Goal: Information Seeking & Learning: Learn about a topic

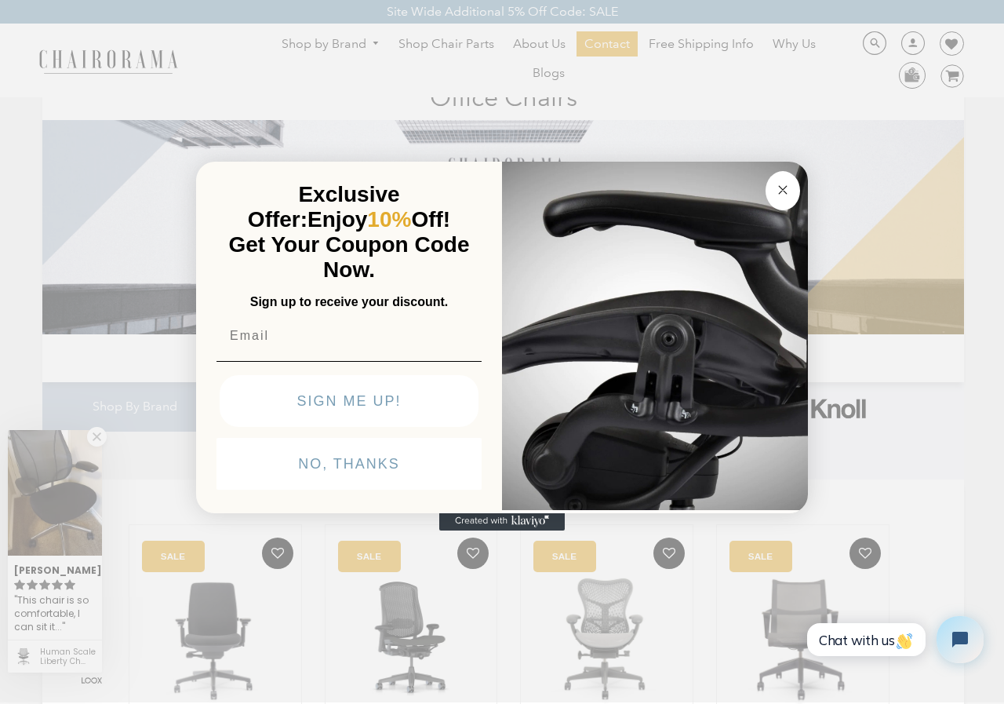
click at [784, 191] on icon "Close dialog" at bounding box center [783, 190] width 8 height 8
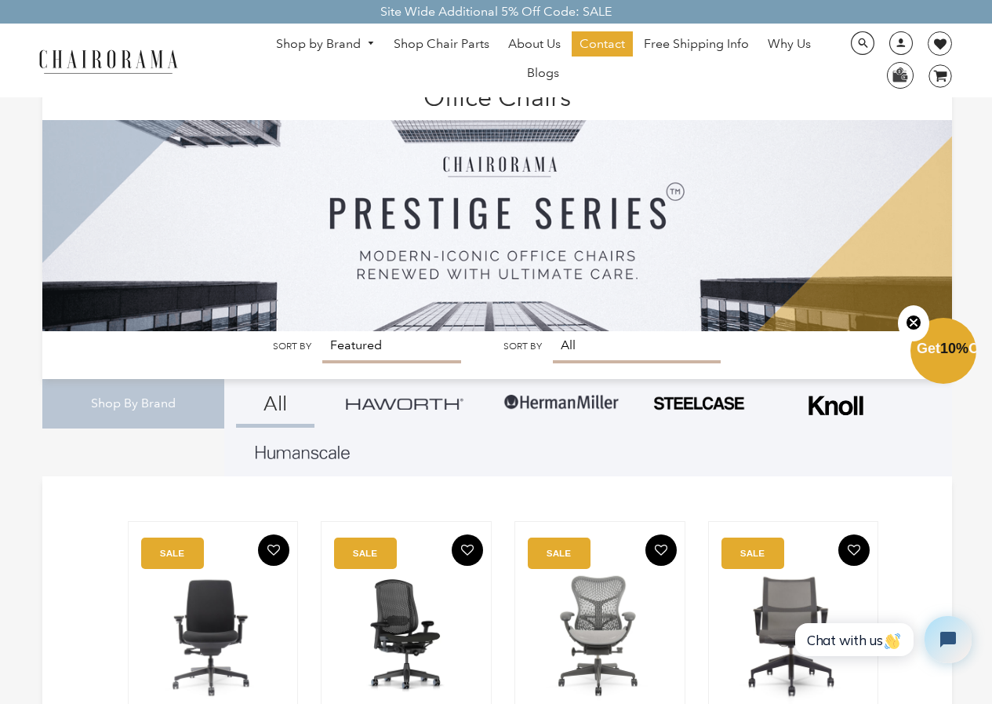
click at [353, 39] on link "Shop by Brand" at bounding box center [325, 44] width 115 height 24
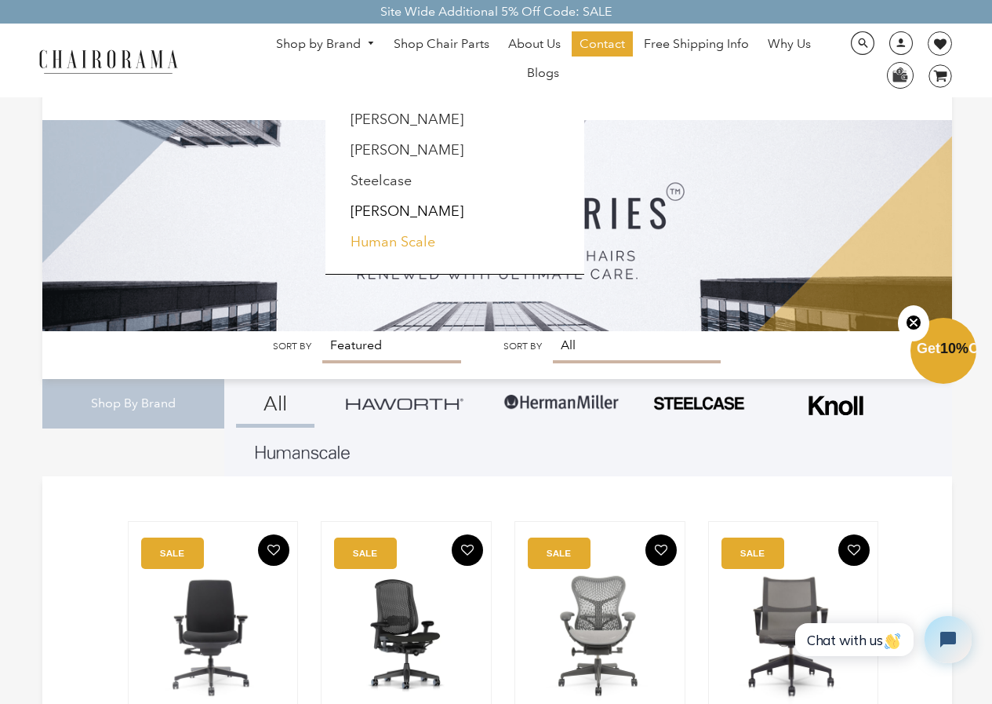
click at [407, 238] on link "Human Scale" at bounding box center [393, 241] width 85 height 17
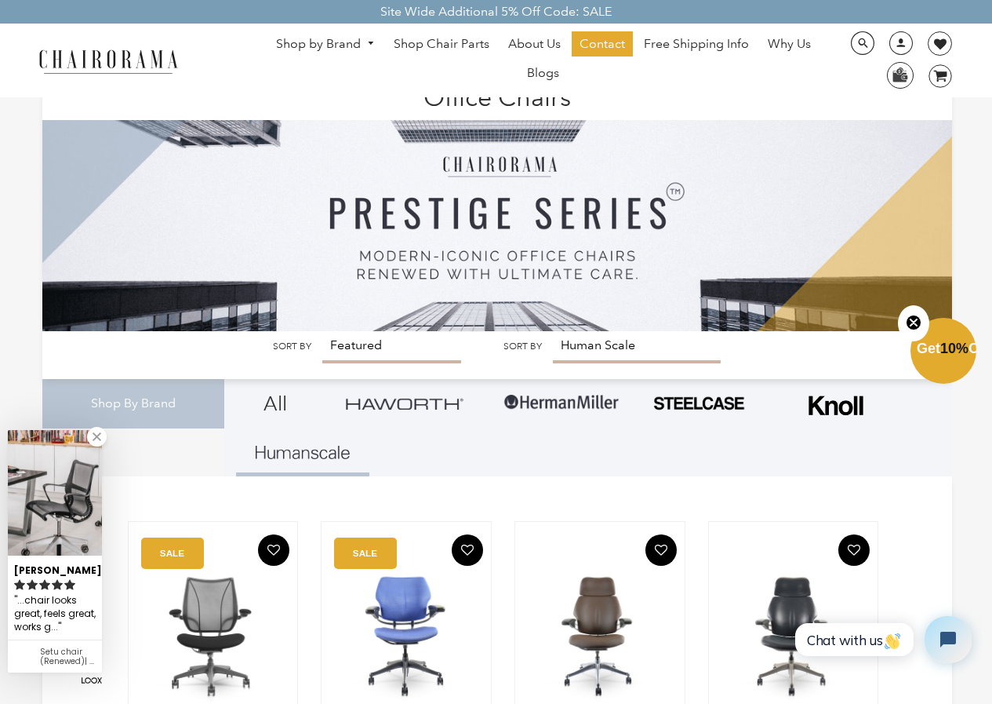
click at [329, 35] on link "Shop by Brand" at bounding box center [325, 44] width 115 height 24
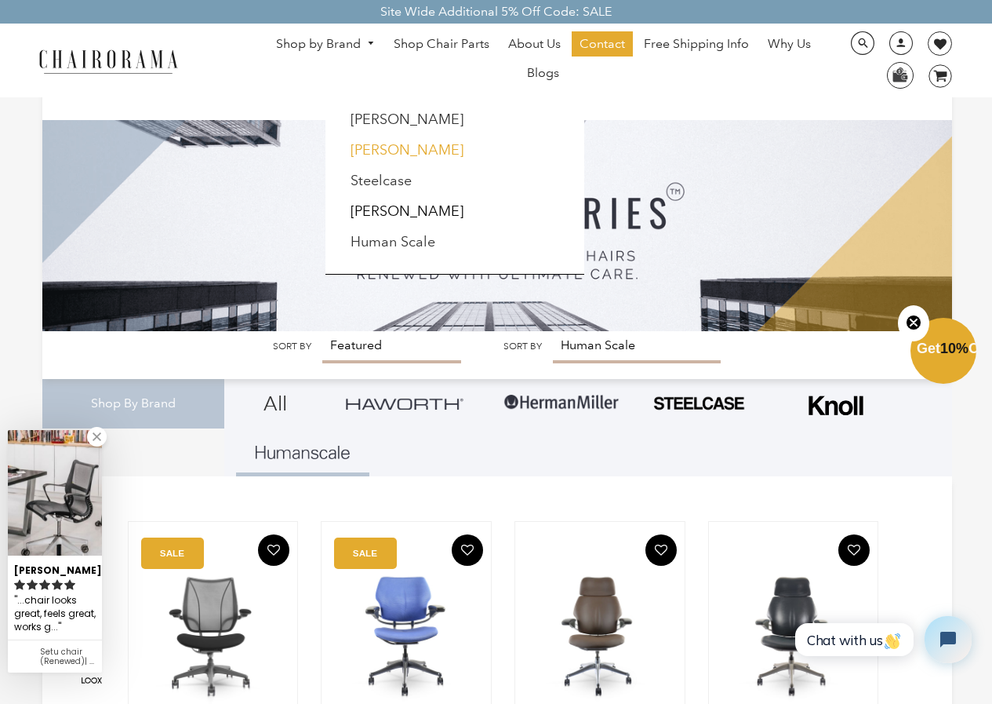
click at [381, 148] on link "[PERSON_NAME]" at bounding box center [407, 149] width 113 height 17
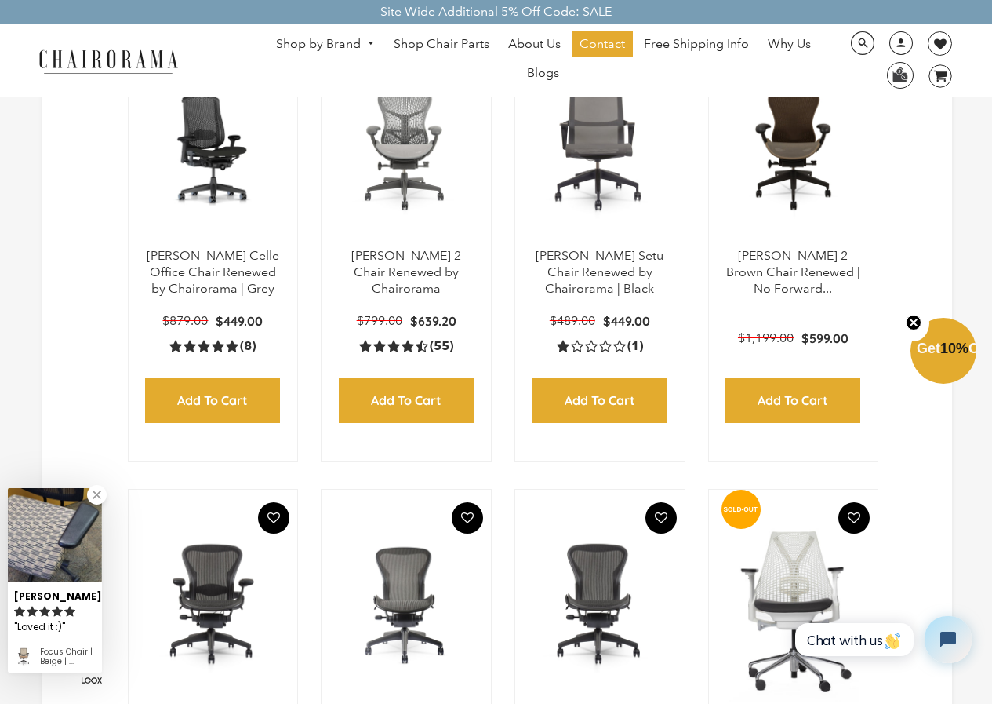
scroll to position [549, 0]
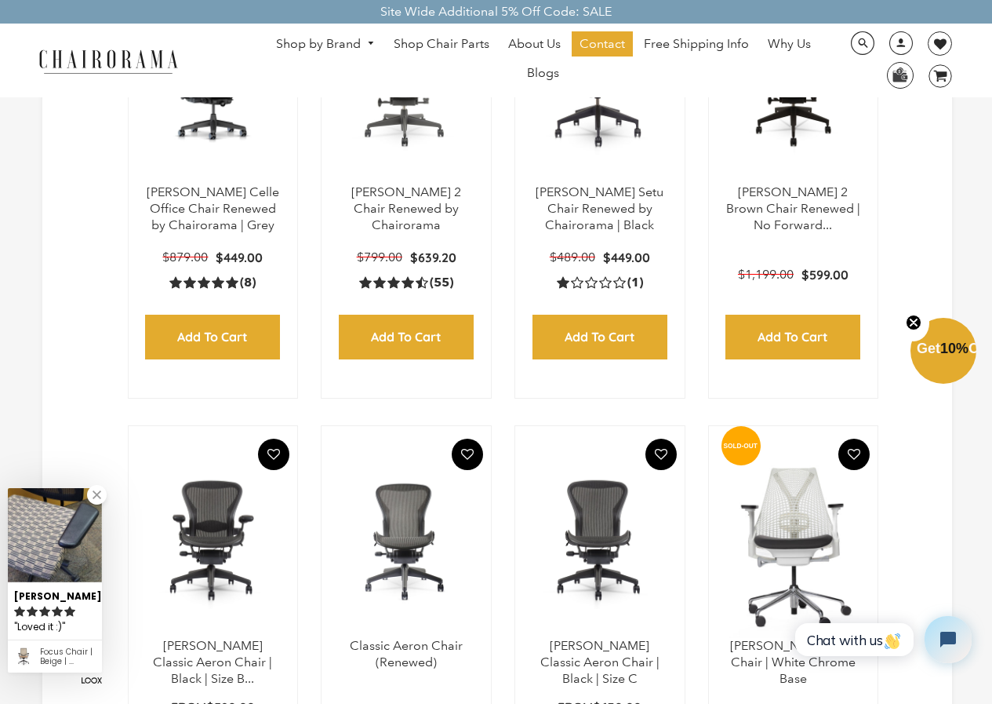
click at [0, 0] on img at bounding box center [0, 0] width 0 height 0
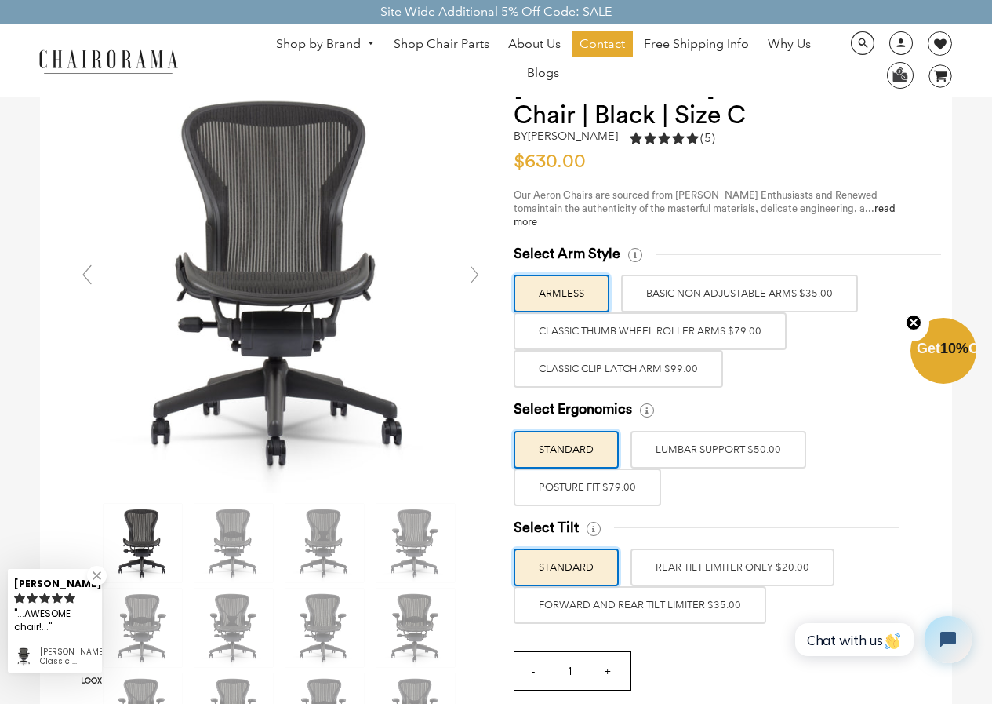
click at [130, 533] on img at bounding box center [143, 543] width 78 height 78
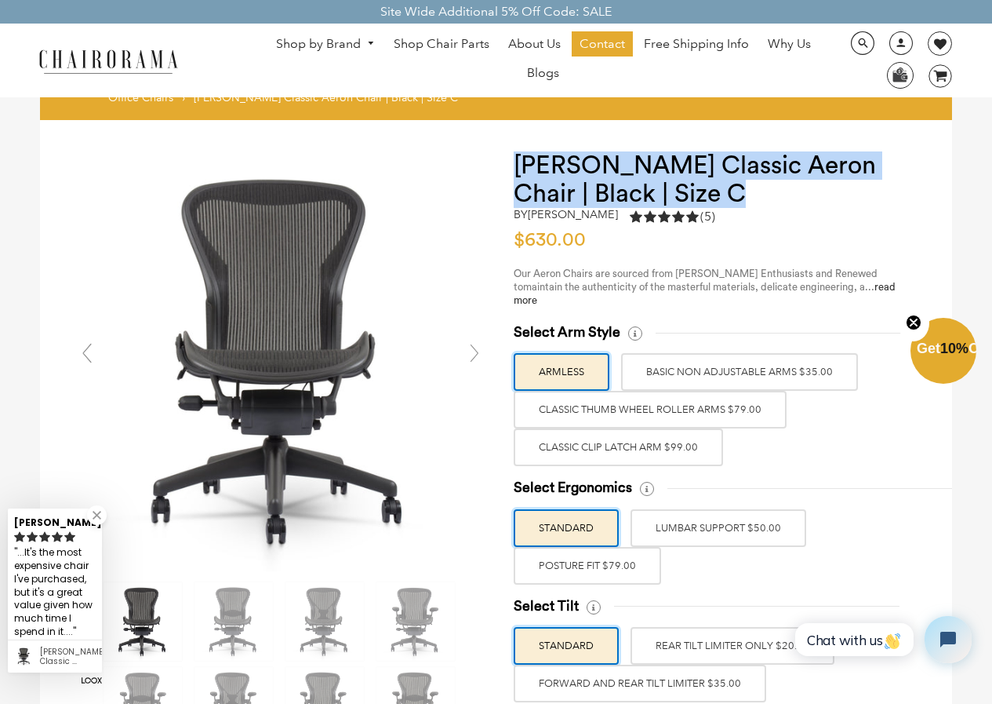
drag, startPoint x: 671, startPoint y: 188, endPoint x: 515, endPoint y: 162, distance: 159.1
click at [515, 162] on h1 "[PERSON_NAME] Classic Aeron Chair | Black | Size C" at bounding box center [717, 179] width 407 height 56
copy h1 "[PERSON_NAME] Classic Aeron Chair | Black | Size C"
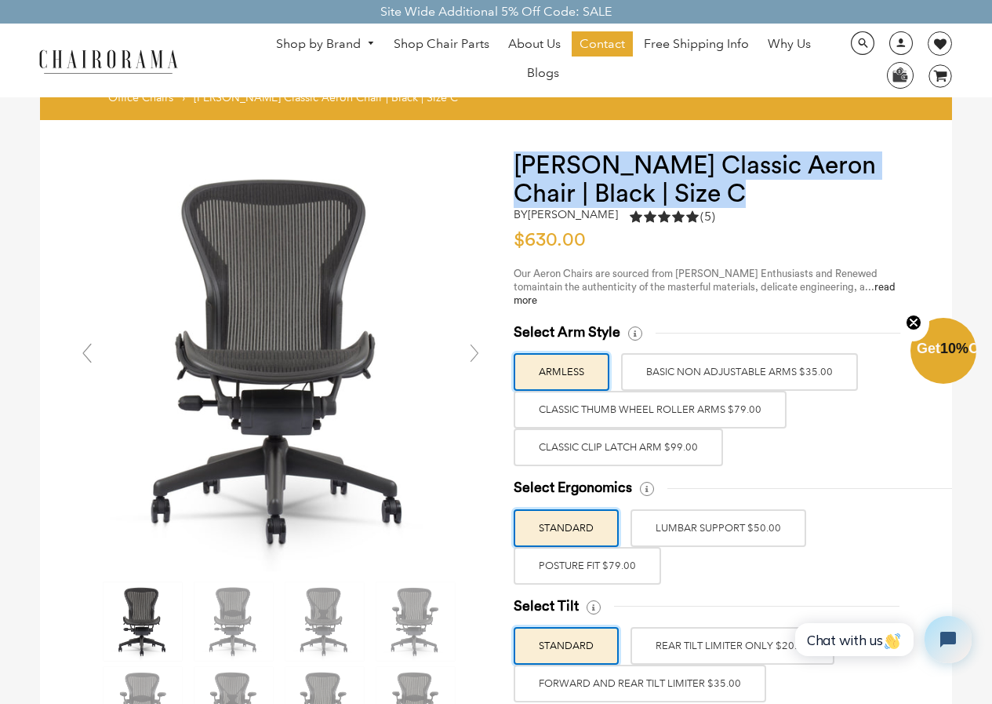
click at [129, 609] on img at bounding box center [143, 621] width 78 height 78
click at [322, 41] on link "Shop by Brand" at bounding box center [325, 44] width 115 height 24
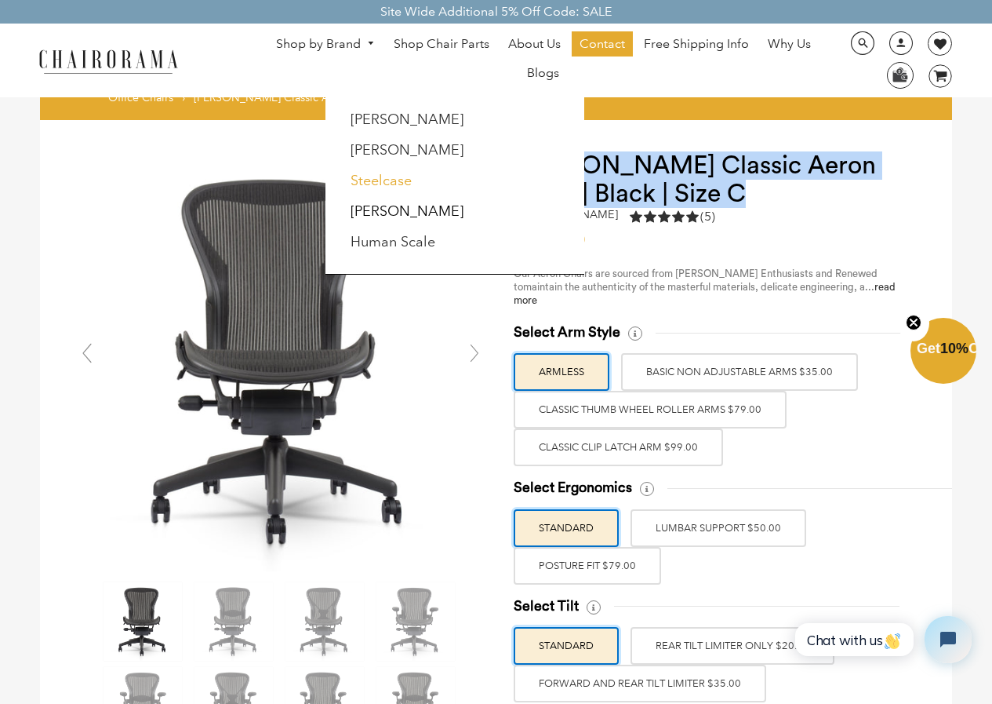
click at [397, 183] on link "Steelcase" at bounding box center [381, 180] width 61 height 17
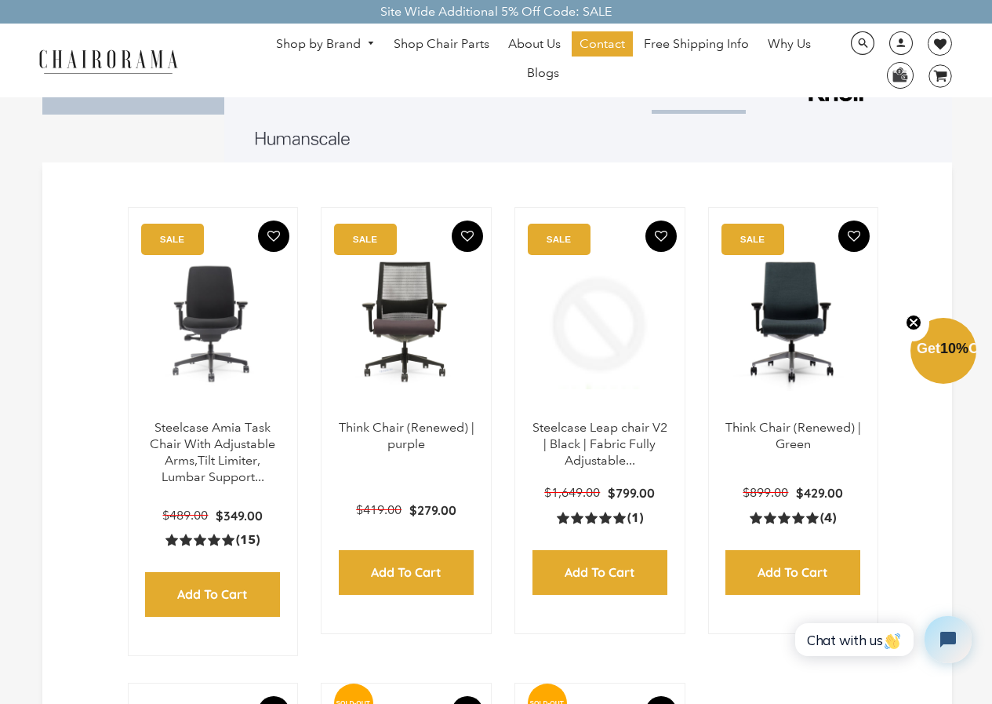
click at [0, 0] on img at bounding box center [0, 0] width 0 height 0
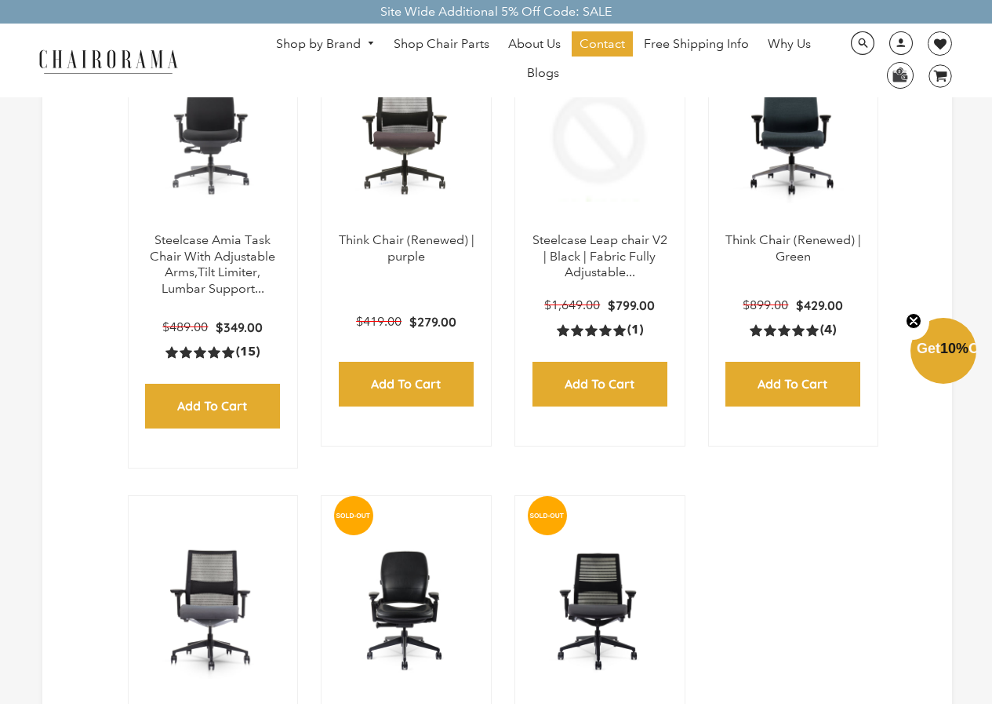
scroll to position [501, 0]
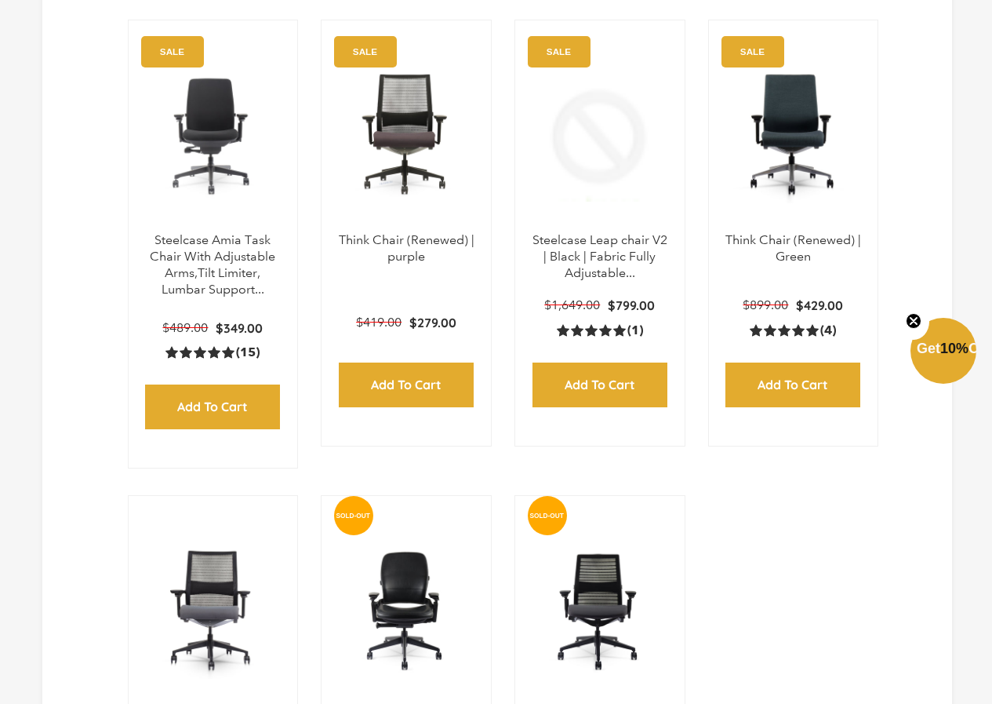
click at [0, 0] on img at bounding box center [0, 0] width 0 height 0
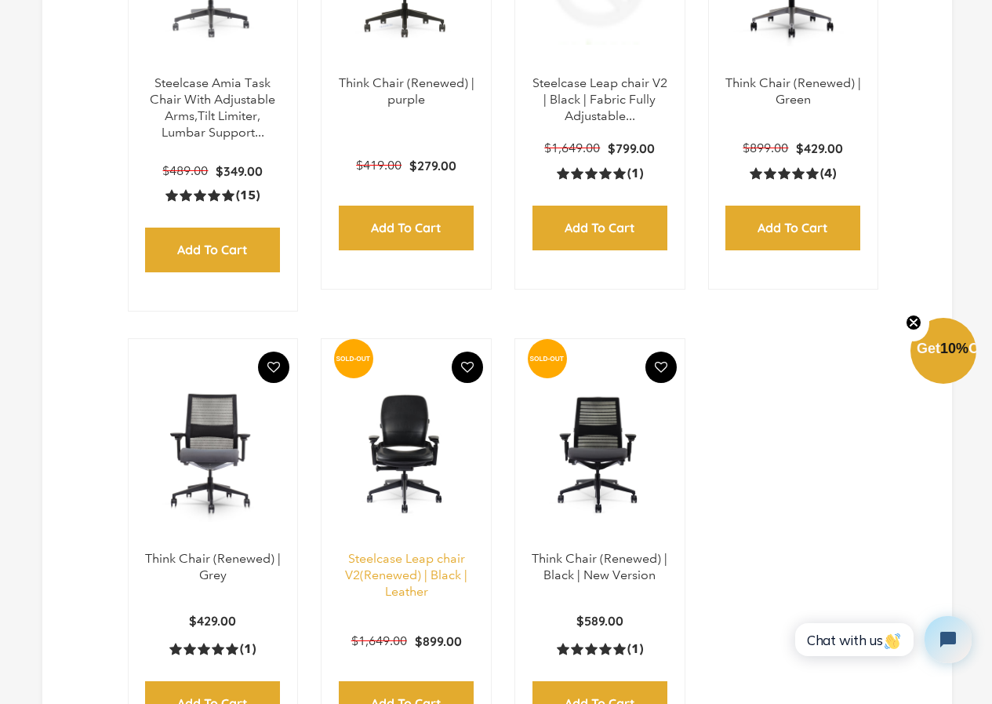
click at [424, 569] on link "Steelcase Leap chair V2(Renewed) | Black | Leather" at bounding box center [406, 575] width 122 height 48
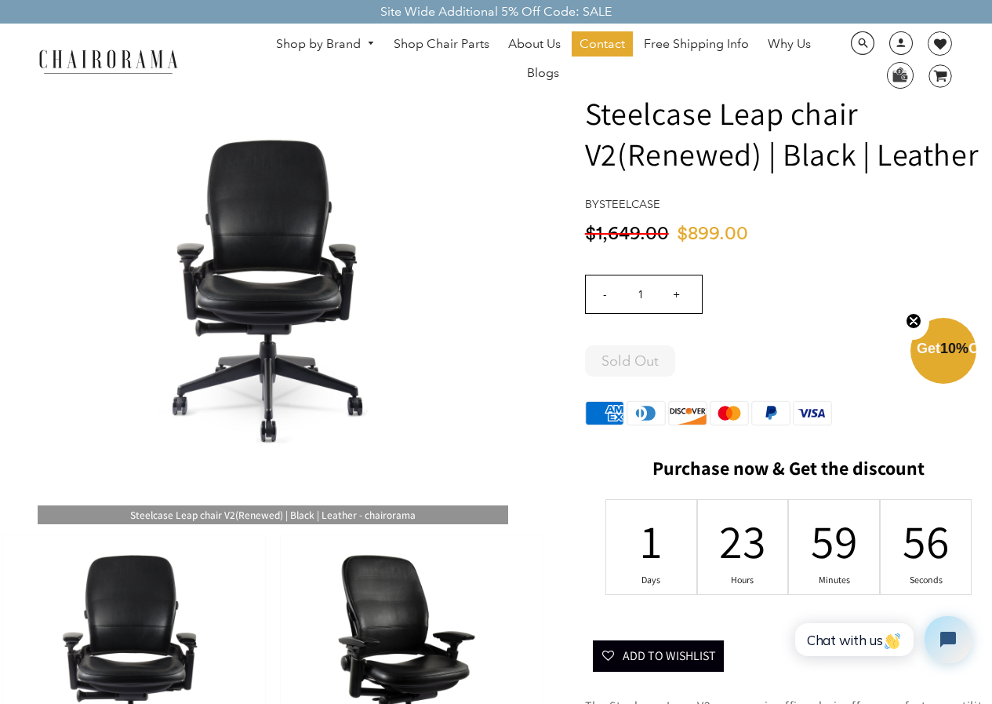
scroll to position [78, 0]
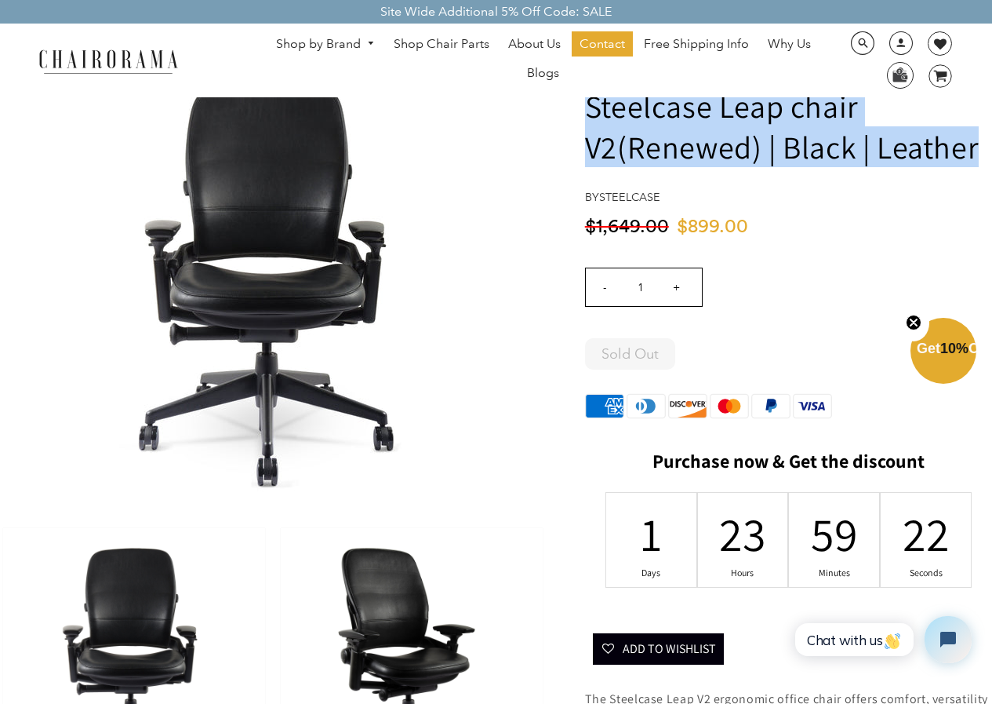
drag, startPoint x: 975, startPoint y: 152, endPoint x: 593, endPoint y: 118, distance: 383.5
click at [593, 118] on h1 "Steelcase Leap chair V2(Renewed) | Black | Leather" at bounding box center [788, 126] width 407 height 82
copy h1 "Steelcase Leap chair V2(Renewed) | Black | Leather"
click at [353, 38] on link "Shop by Brand" at bounding box center [325, 44] width 115 height 24
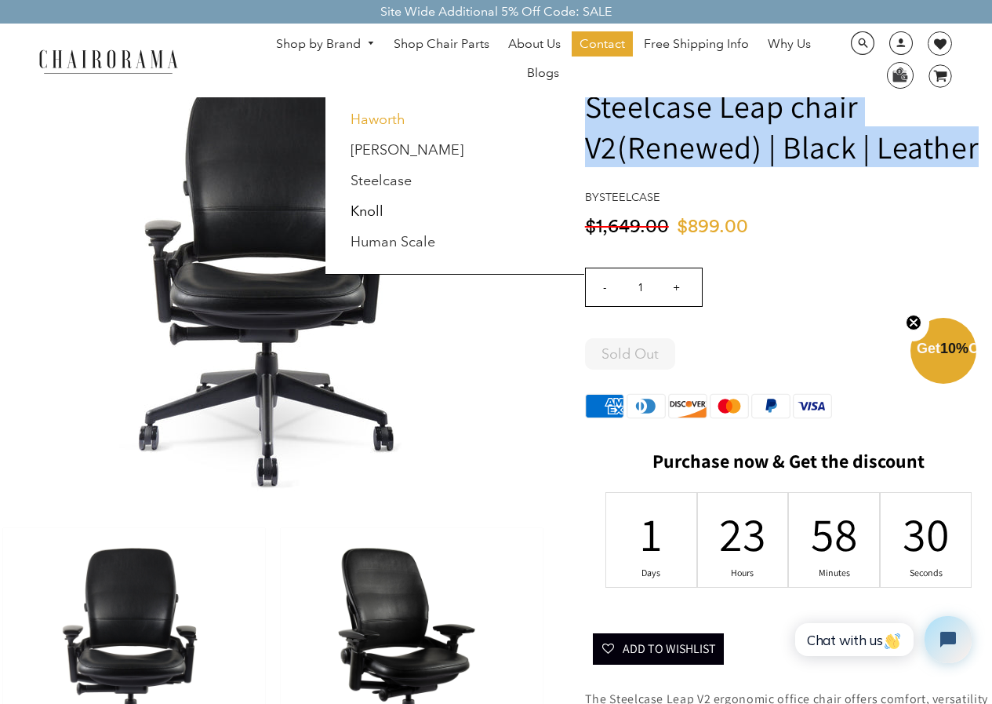
click at [368, 115] on link "Haworth" at bounding box center [378, 119] width 55 height 17
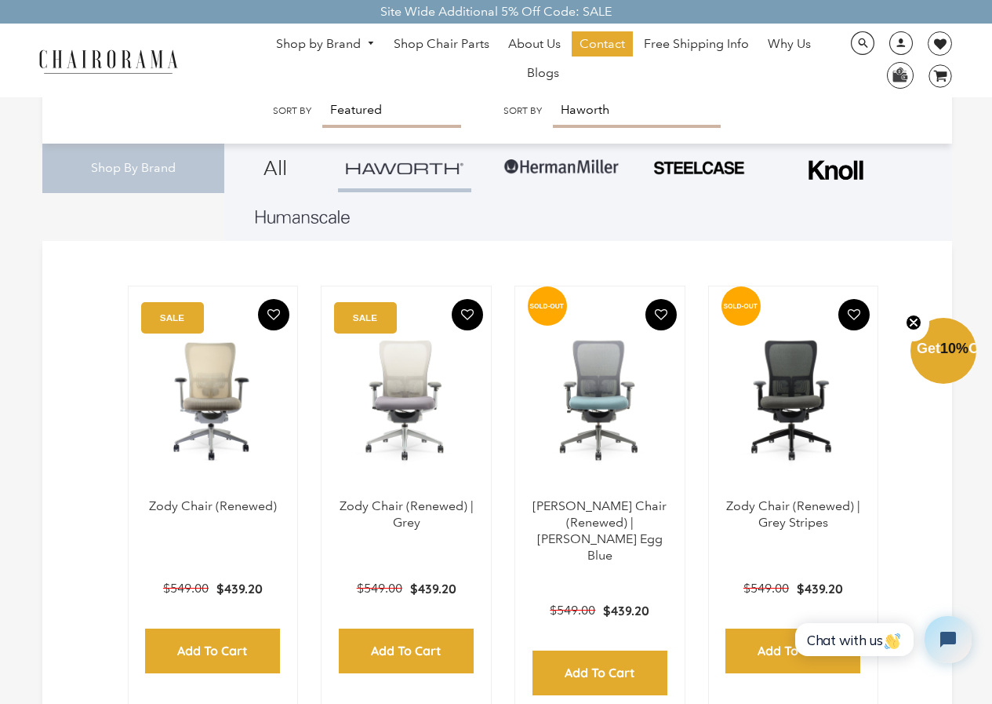
scroll to position [314, 0]
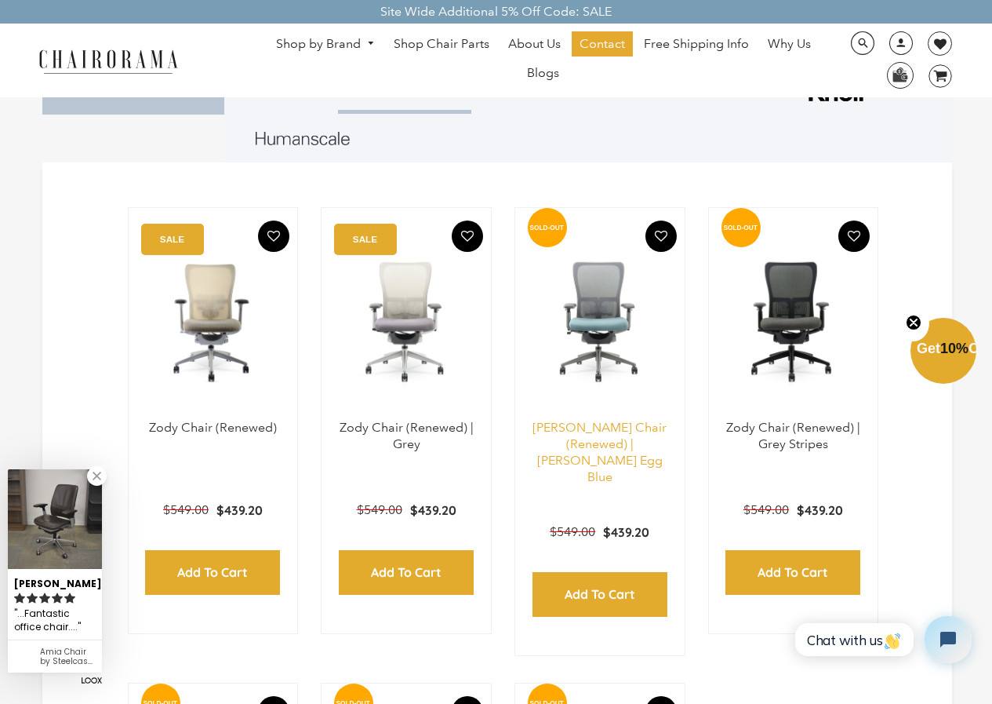
click at [605, 442] on link "[PERSON_NAME] Chair (Renewed) | [PERSON_NAME] Egg Blue" at bounding box center [600, 452] width 134 height 64
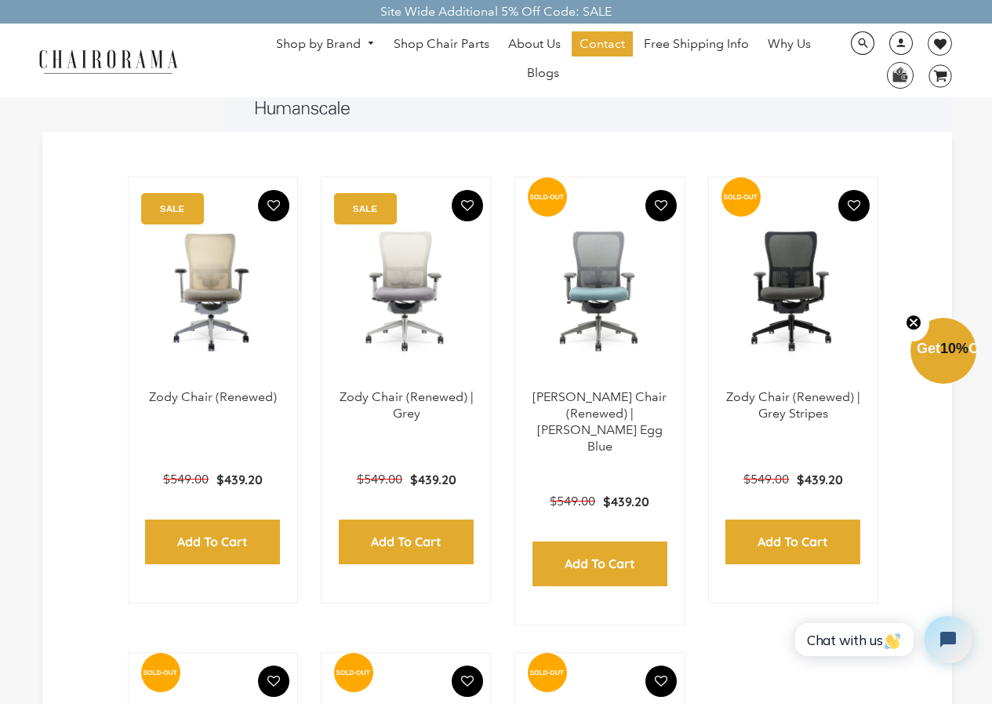
click at [390, 406] on p "Zody Chair (Renewed) | Grey" at bounding box center [406, 405] width 138 height 33
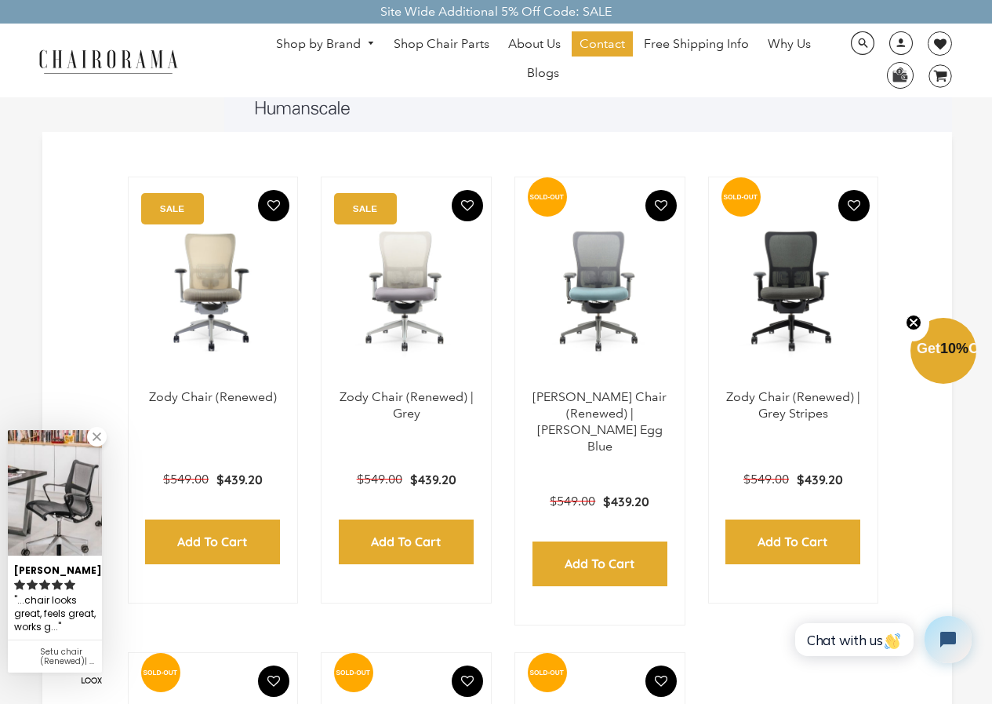
click at [427, 409] on p "Zody Chair (Renewed) | Grey" at bounding box center [406, 405] width 138 height 33
drag, startPoint x: 427, startPoint y: 409, endPoint x: 387, endPoint y: 355, distance: 67.3
click at [0, 0] on img at bounding box center [0, 0] width 0 height 0
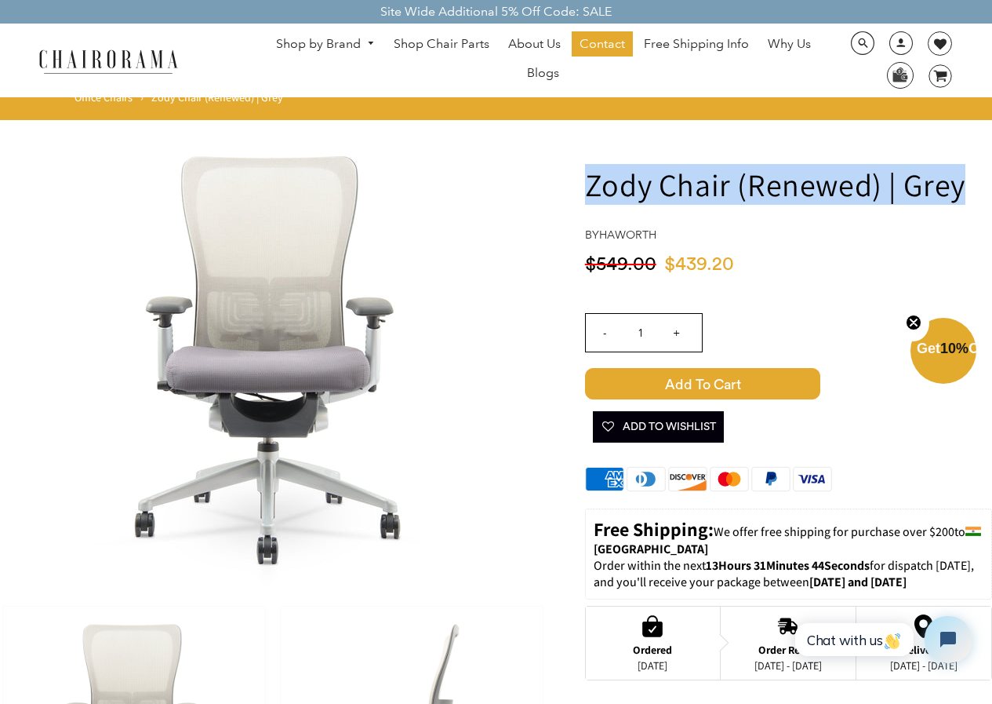
drag, startPoint x: 590, startPoint y: 181, endPoint x: 1003, endPoint y: 176, distance: 413.4
copy h1 "Zody Chair (Renewed) | Grey"
click at [309, 50] on link "Shop by Brand" at bounding box center [325, 44] width 115 height 24
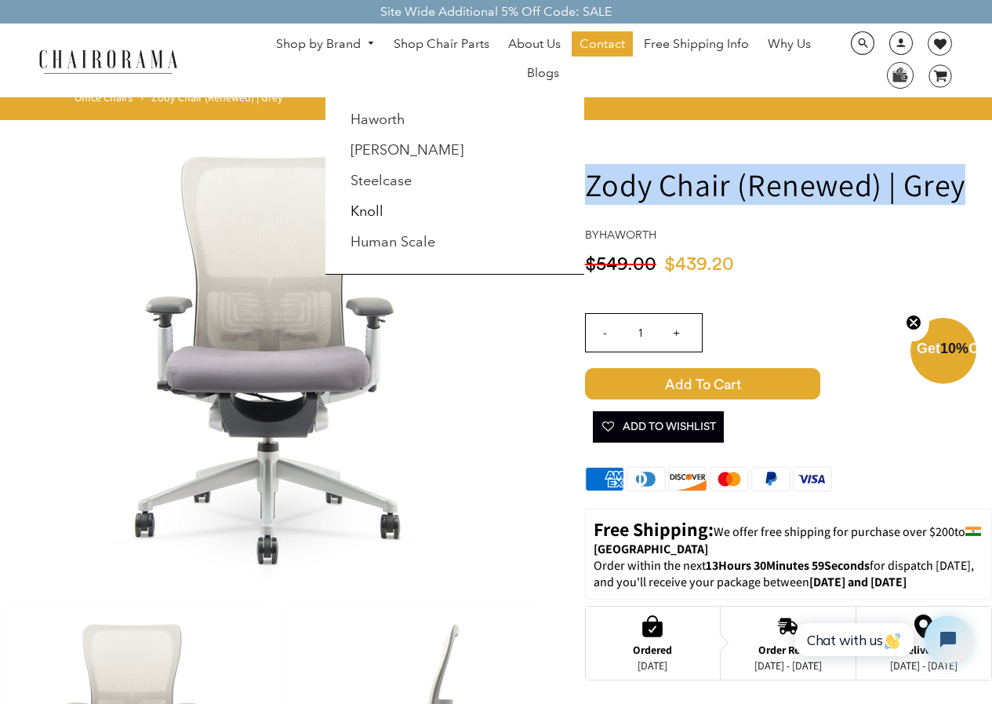
click at [376, 205] on link "Knoll" at bounding box center [367, 210] width 33 height 17
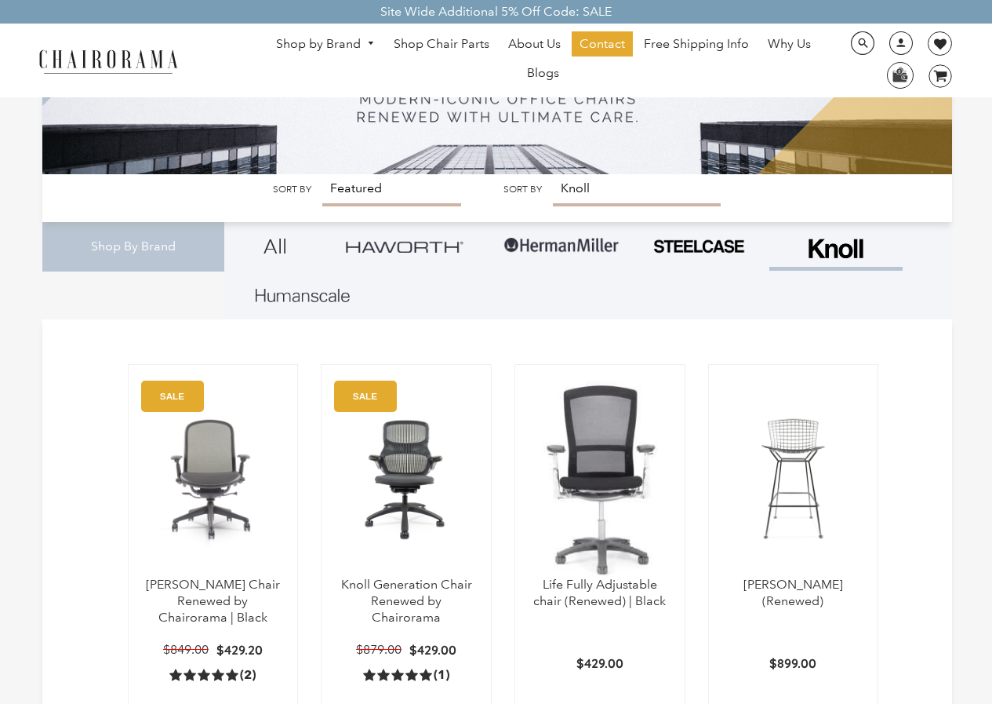
scroll to position [235, 0]
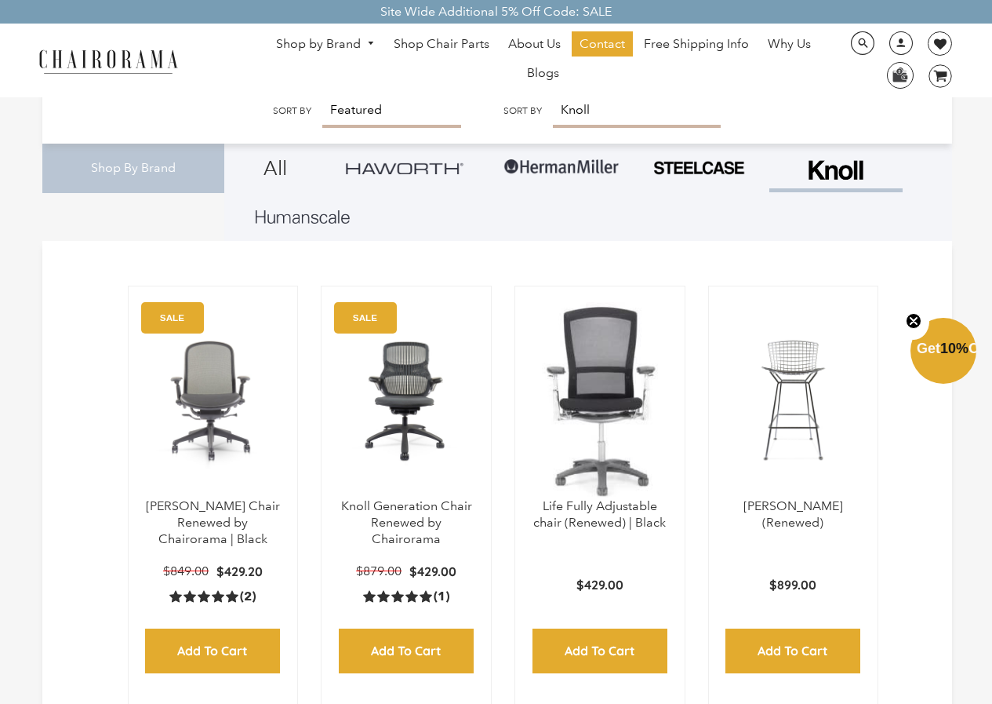
click at [0, 0] on img at bounding box center [0, 0] width 0 height 0
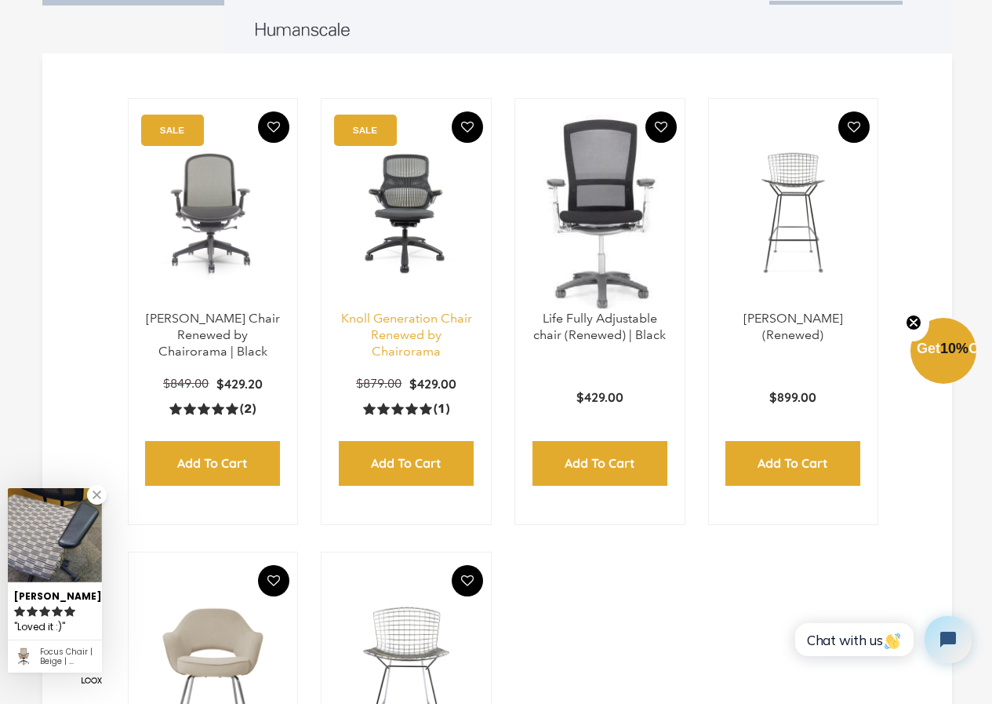
click at [417, 339] on link "Knoll Generation Chair Renewed by Chairorama" at bounding box center [406, 335] width 131 height 48
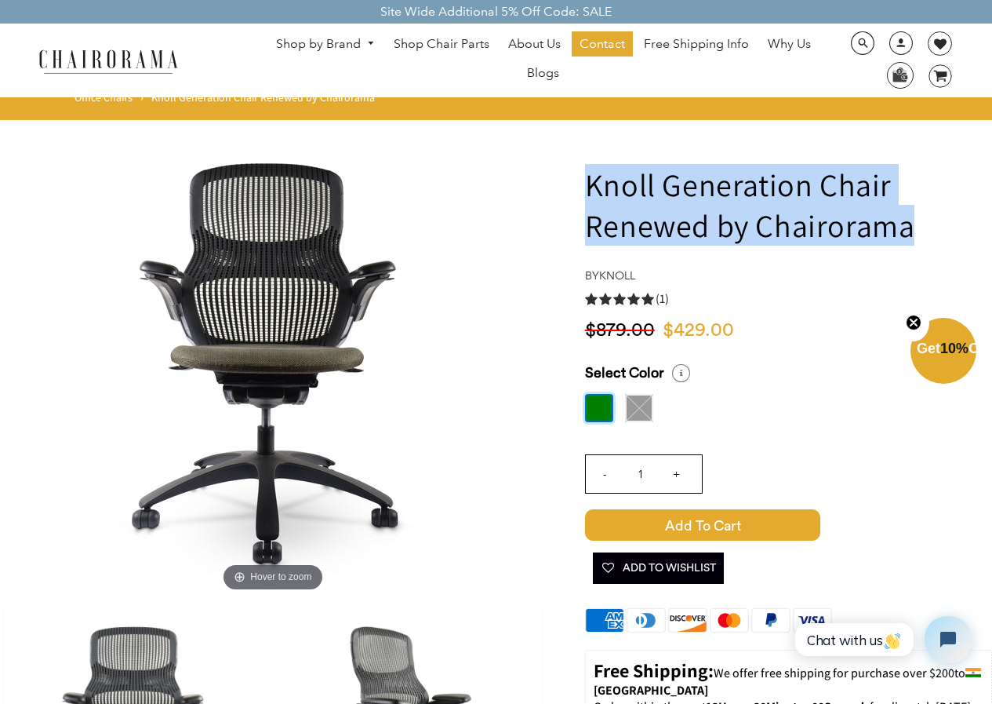
drag, startPoint x: 914, startPoint y: 231, endPoint x: 585, endPoint y: 185, distance: 331.9
click at [585, 185] on h1 "Knoll Generation Chair Renewed by Chairorama" at bounding box center [788, 205] width 407 height 82
copy h1 "Knoll Generation Chair Renewed by Chairorama"
click at [337, 41] on link "Shop by Brand" at bounding box center [325, 44] width 115 height 24
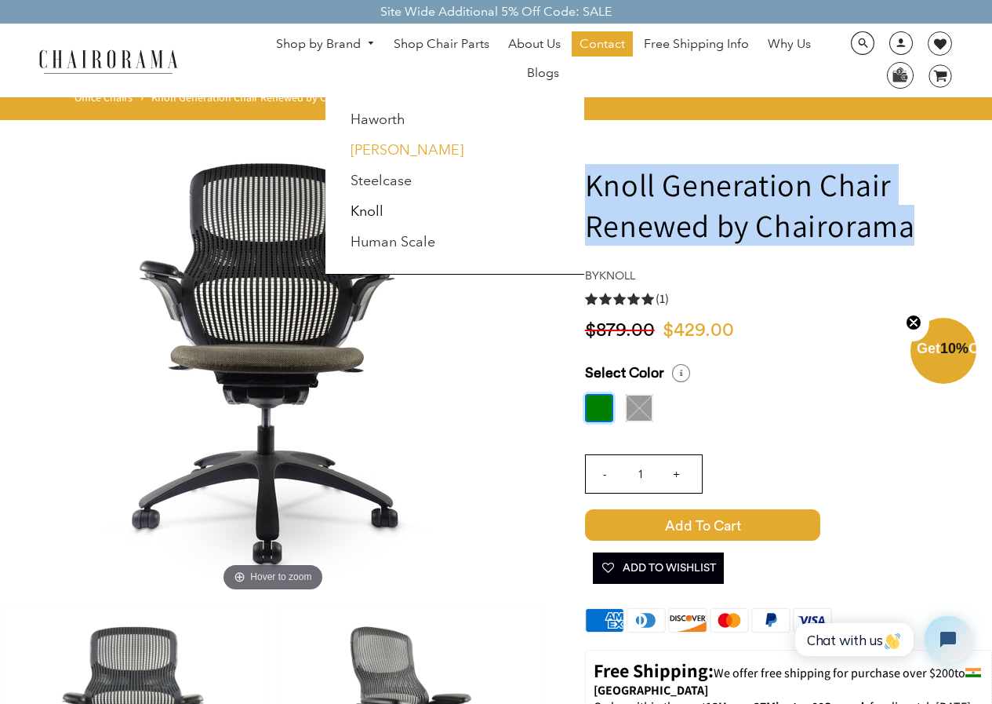
click at [380, 147] on link "[PERSON_NAME]" at bounding box center [407, 149] width 113 height 17
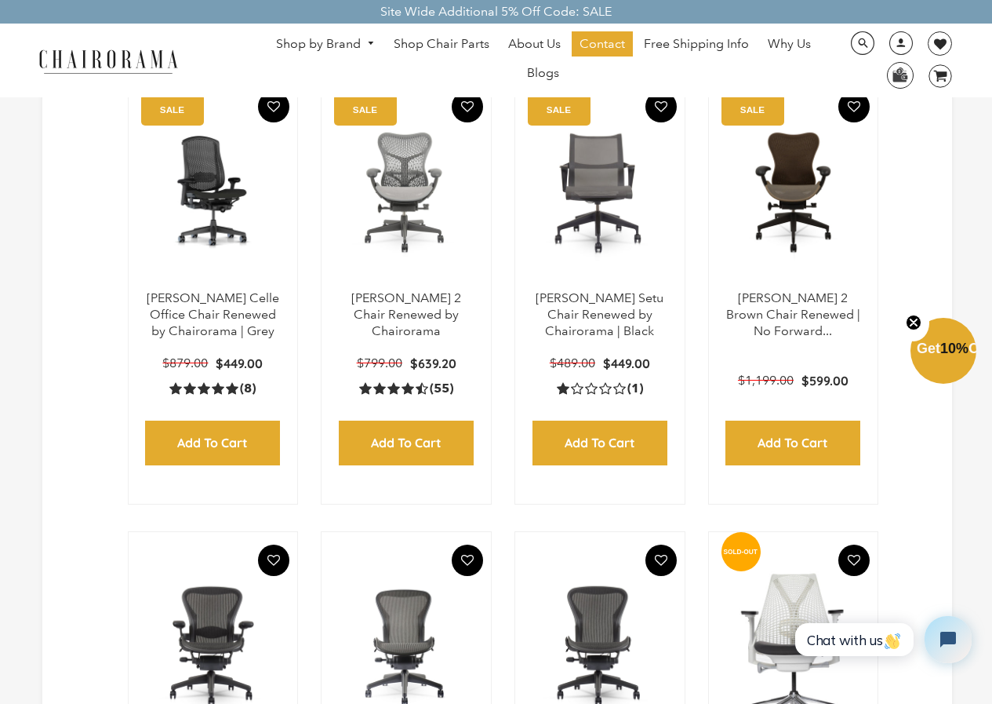
scroll to position [471, 0]
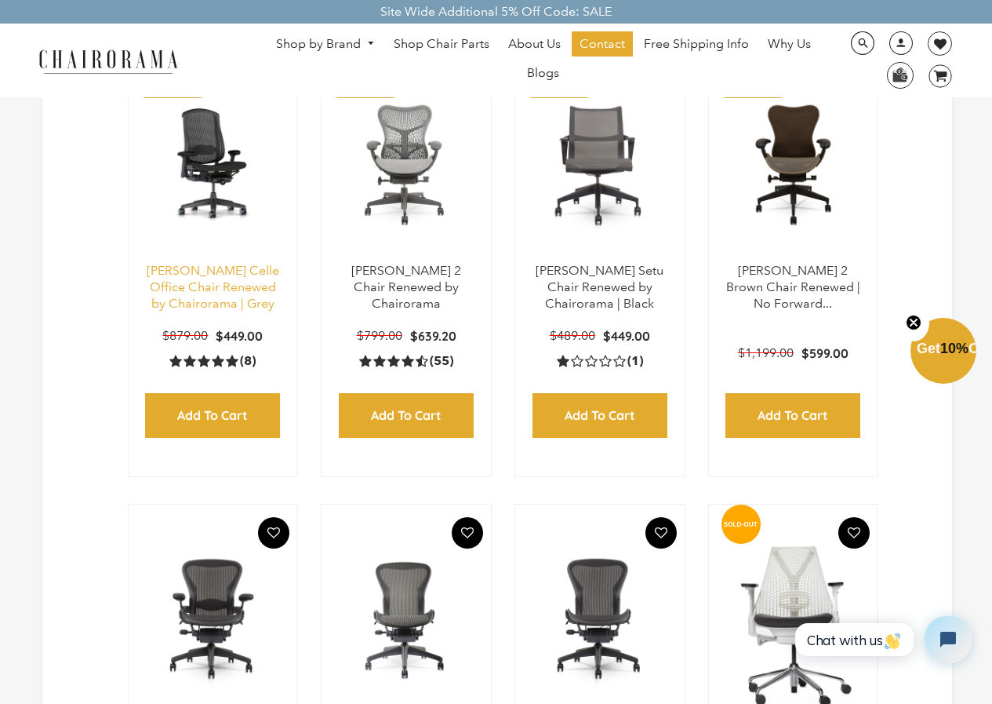
click at [198, 272] on link "[PERSON_NAME] Celle Office Chair Renewed by Chairorama | Grey" at bounding box center [213, 287] width 133 height 48
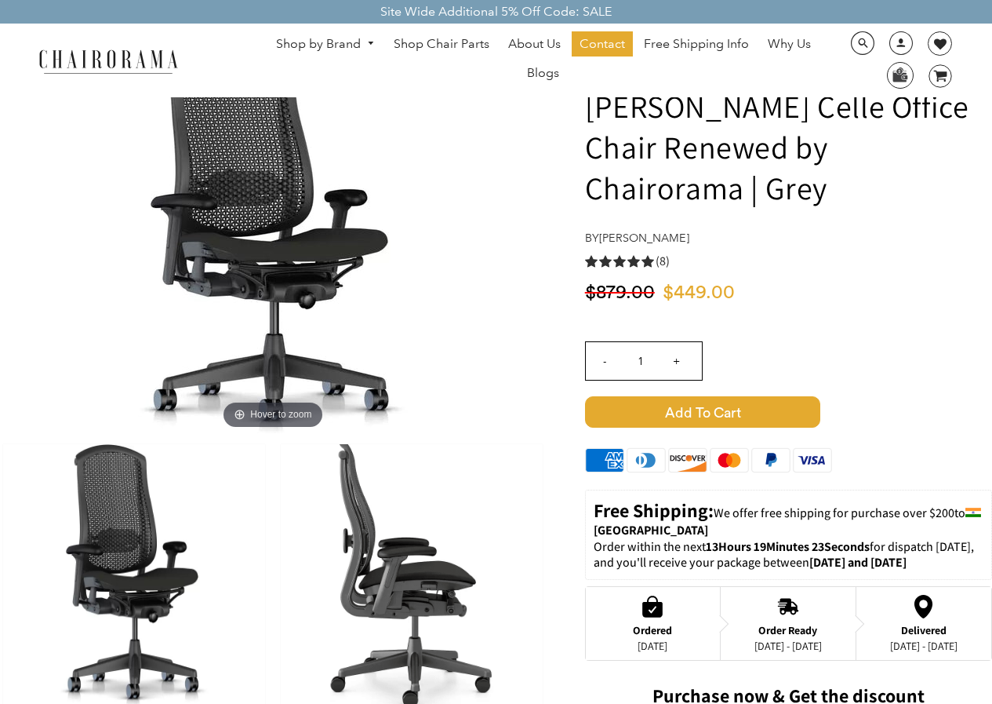
click at [115, 560] on img at bounding box center [134, 575] width 262 height 263
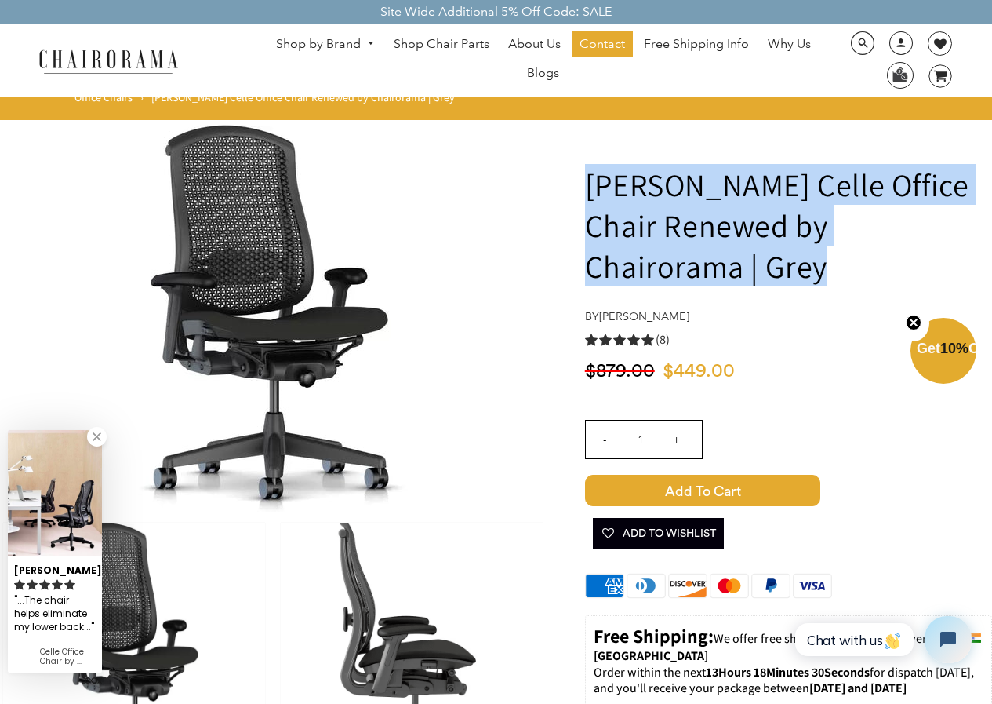
drag, startPoint x: 670, startPoint y: 277, endPoint x: 578, endPoint y: 205, distance: 116.7
click at [628, 231] on h1 "[PERSON_NAME] Celle Office Chair Renewed by Chairorama | Grey" at bounding box center [788, 225] width 407 height 122
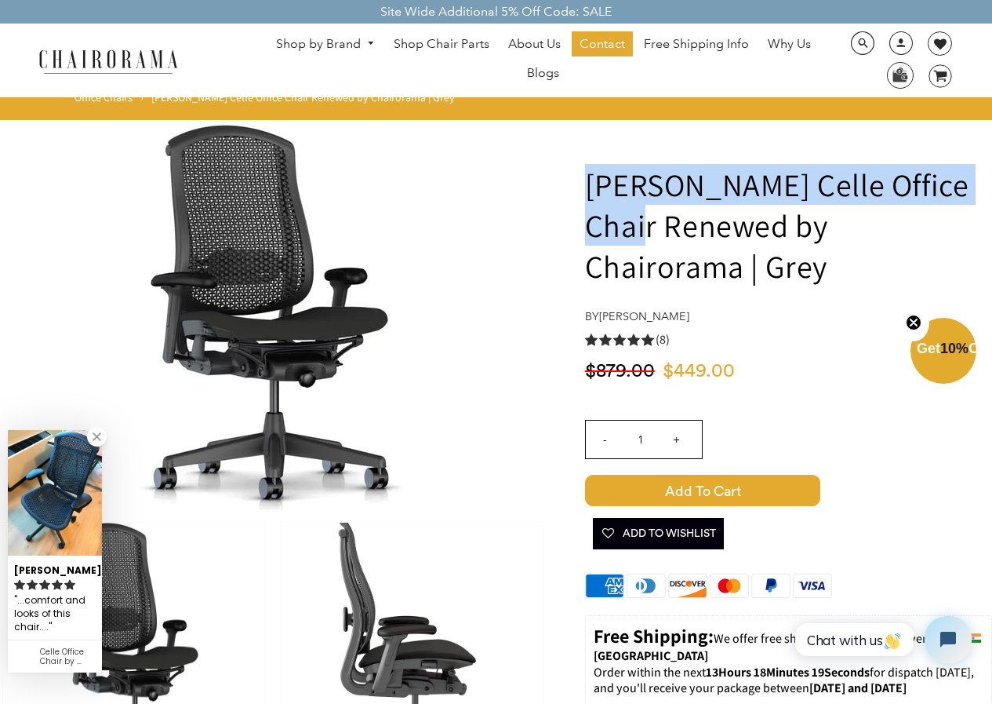
drag, startPoint x: 650, startPoint y: 227, endPoint x: 591, endPoint y: 190, distance: 70.5
click at [591, 190] on h1 "[PERSON_NAME] Celle Office Chair Renewed by Chairorama | Grey" at bounding box center [788, 225] width 407 height 122
copy h1 "Herman Miller Celle Office Chai"
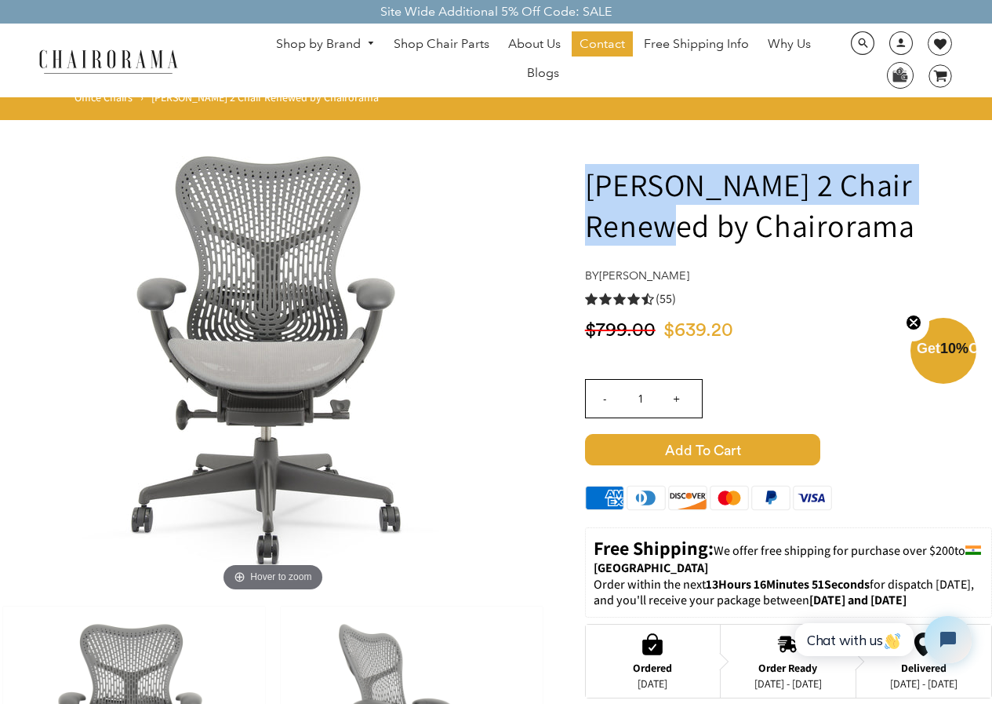
drag, startPoint x: 951, startPoint y: 181, endPoint x: 572, endPoint y: 180, distance: 378.8
copy h1 "Herman Miller Mirra 2 Chair"
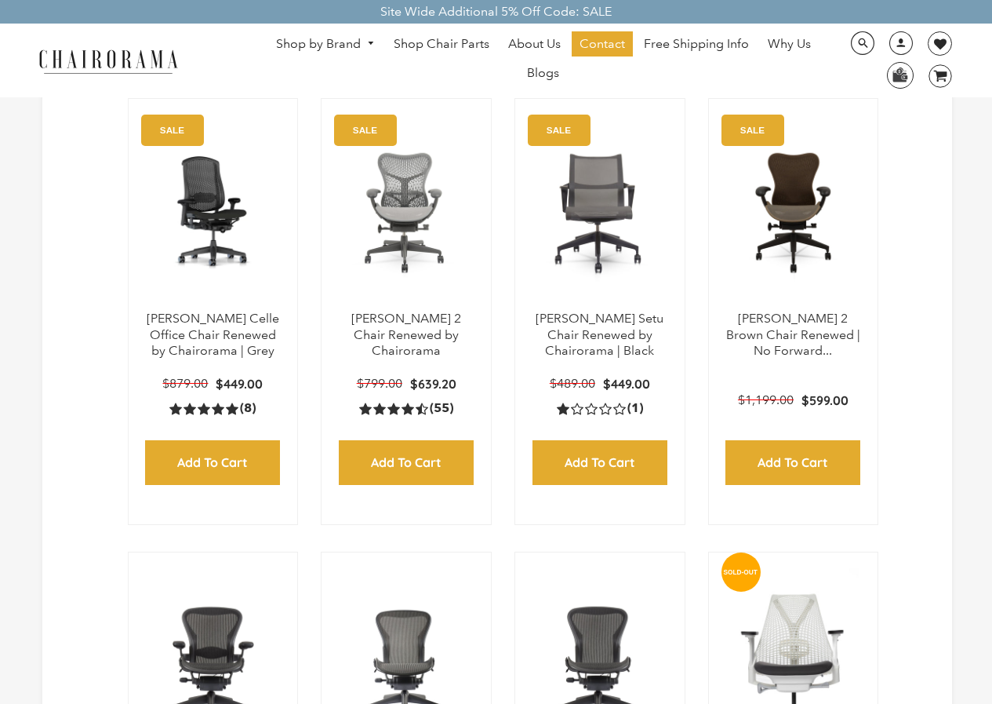
click at [0, 0] on img at bounding box center [0, 0] width 0 height 0
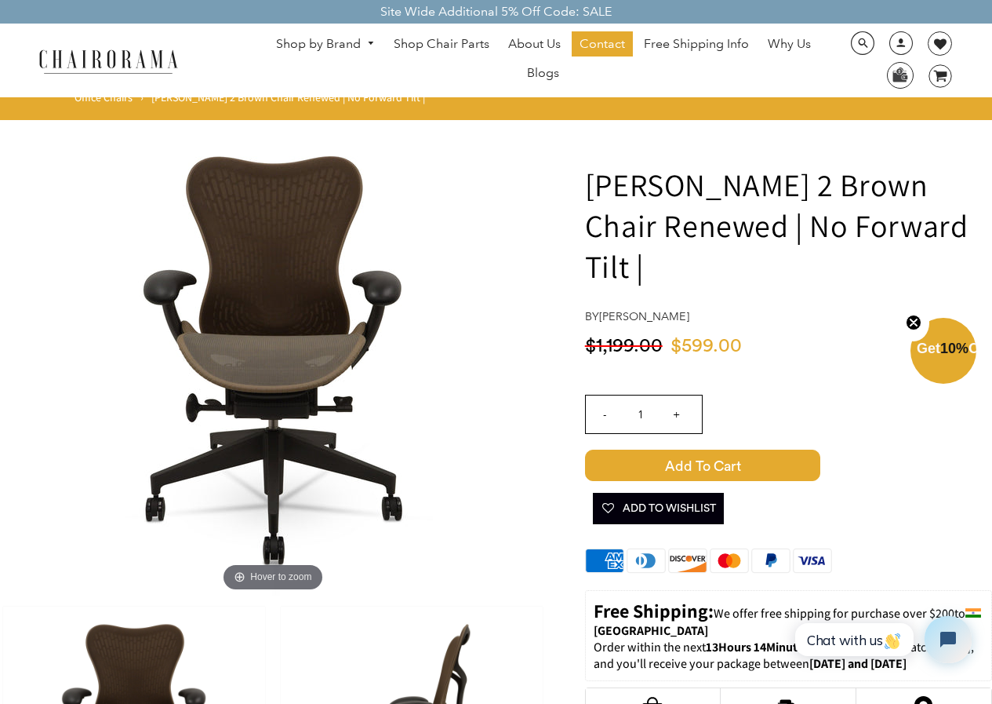
drag, startPoint x: 642, startPoint y: 269, endPoint x: 587, endPoint y: 198, distance: 89.0
click at [587, 198] on h1 "Herman Miller Mirra 2 Brown Chair Renewed | No Forward Tilt |" at bounding box center [788, 225] width 407 height 122
copy h1 "Herman Miller Mirra 2 Brown Chair Renewed | No Forward Tilt |"
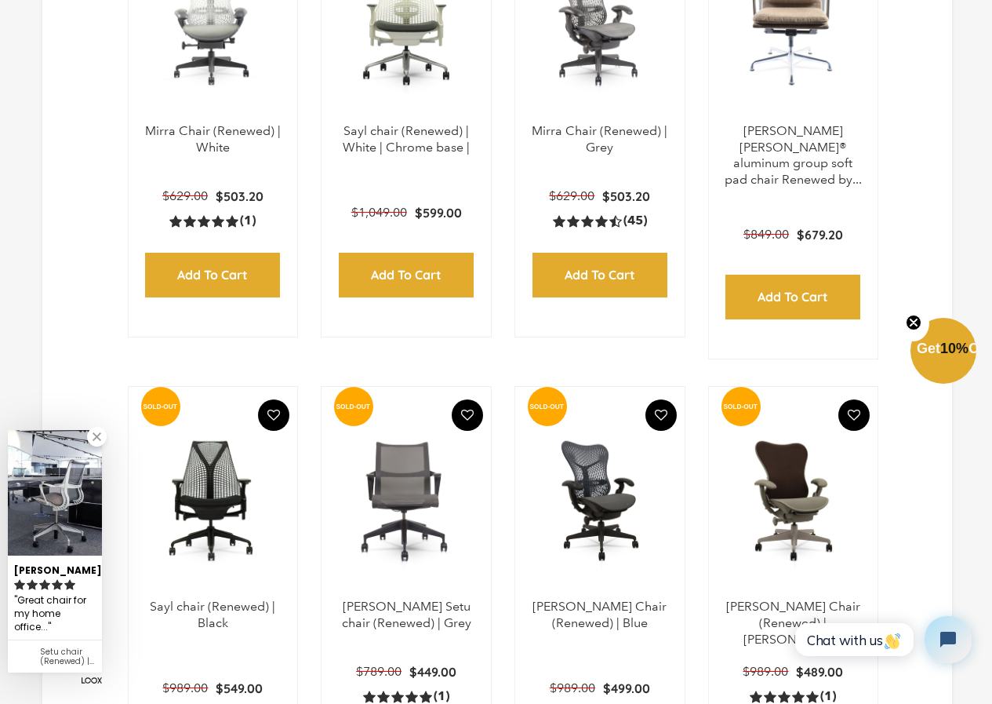
scroll to position [1412, 0]
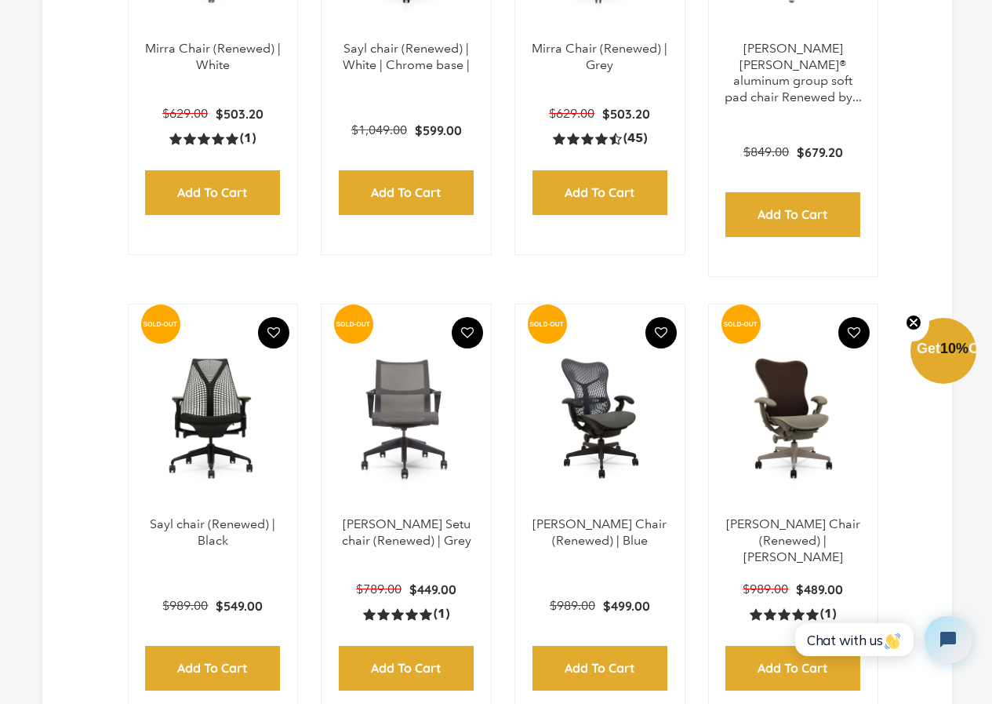
click at [587, 537] on div "Herman Miller Mirra Chair (Renewed) | Blue" at bounding box center [600, 543] width 138 height 55
click at [589, 518] on link "Herman Miller Mirra Chair (Renewed) | Blue" at bounding box center [600, 531] width 134 height 31
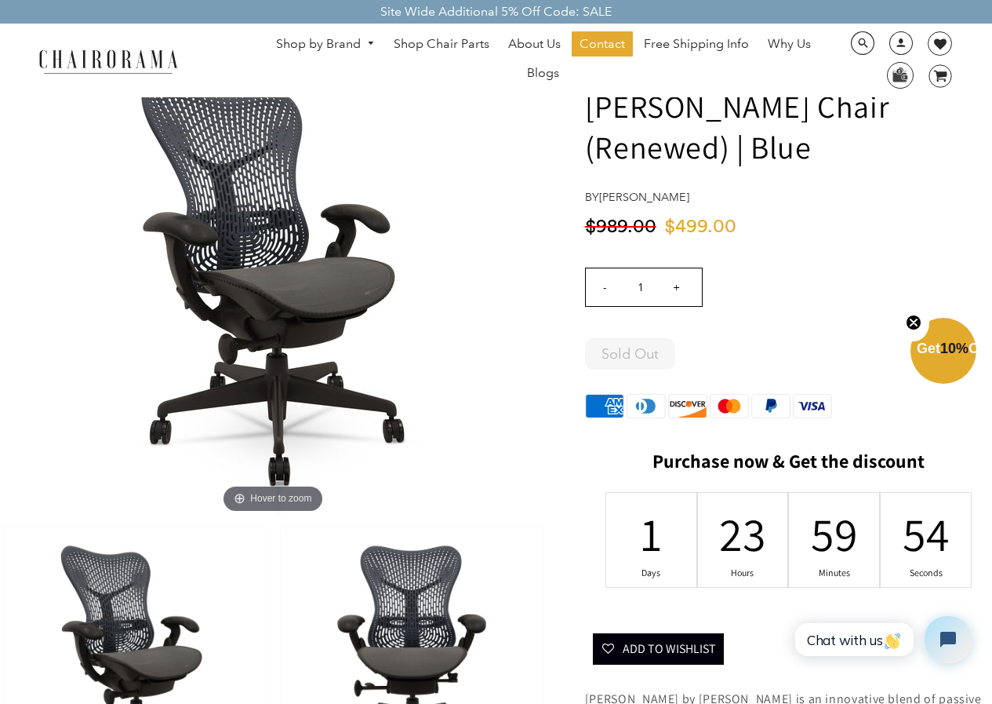
drag, startPoint x: 744, startPoint y: 152, endPoint x: 583, endPoint y: 114, distance: 166.1
click at [583, 114] on div "Herman Miller Mirra Chair (Renewed) | Blue by Herman Miller $499.00 $989.00 Qty…" at bounding box center [769, 692] width 446 height 1293
copy h1 "Herman Miller Mirra Chair (Renewed) |"
drag, startPoint x: 341, startPoint y: 311, endPoint x: 705, endPoint y: 719, distance: 547.2
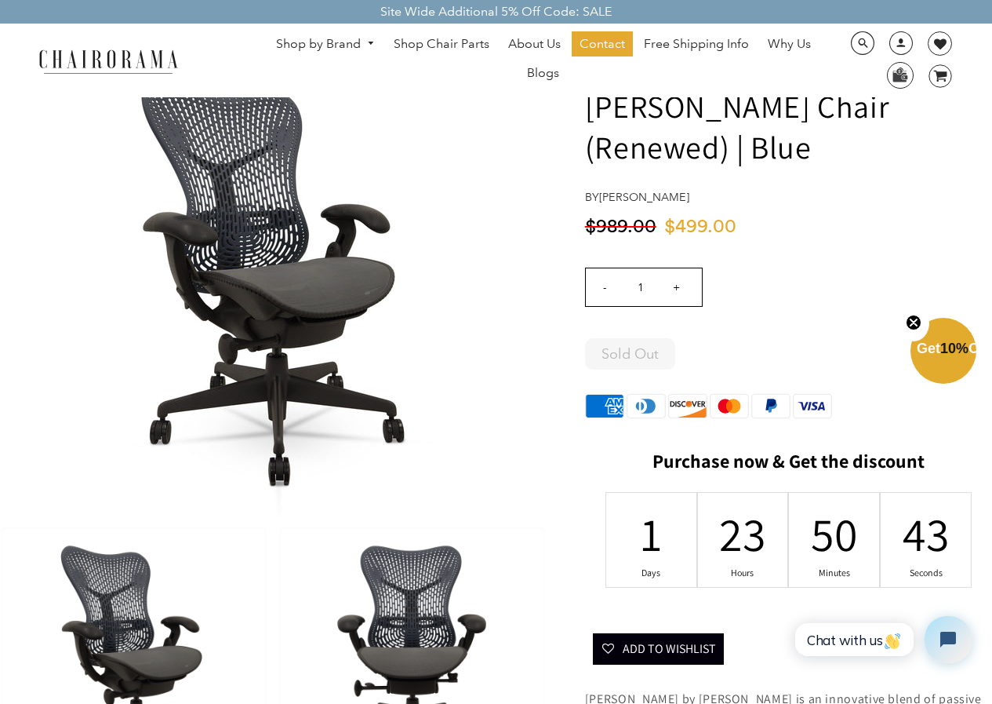
click at [740, 150] on h1 "Herman Miller Mirra Chair (Renewed) | Blue" at bounding box center [788, 126] width 407 height 82
drag, startPoint x: 740, startPoint y: 150, endPoint x: 587, endPoint y: 119, distance: 156.0
click at [587, 119] on h1 "Herman Miller Mirra Chair (Renewed) | Blue" at bounding box center [788, 126] width 407 height 82
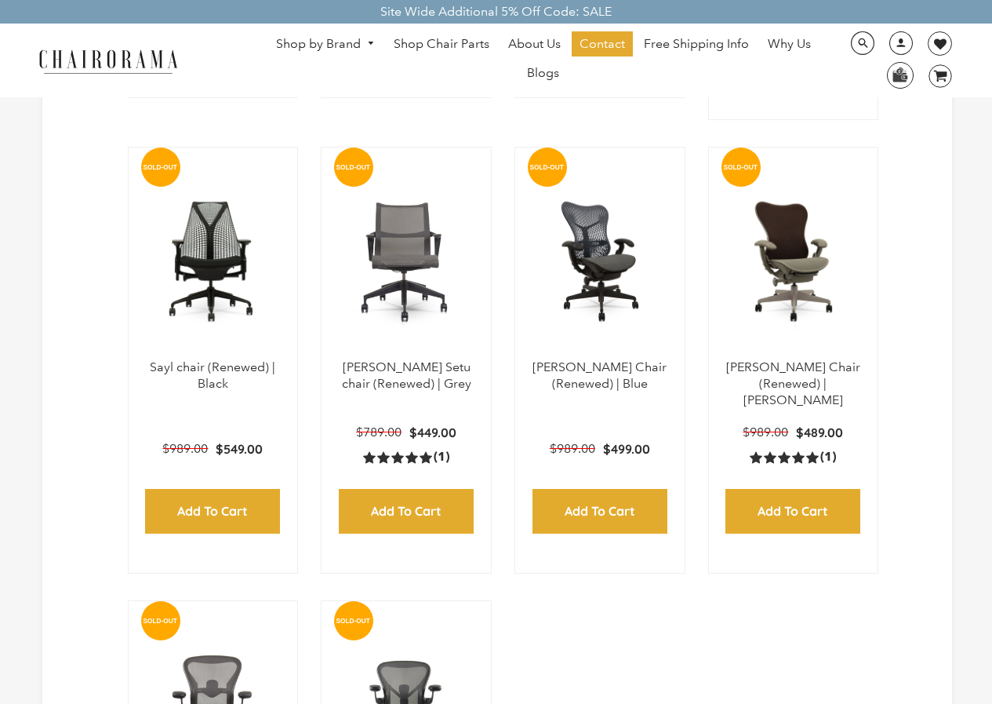
click at [347, 45] on link "Shop by Brand" at bounding box center [325, 44] width 115 height 24
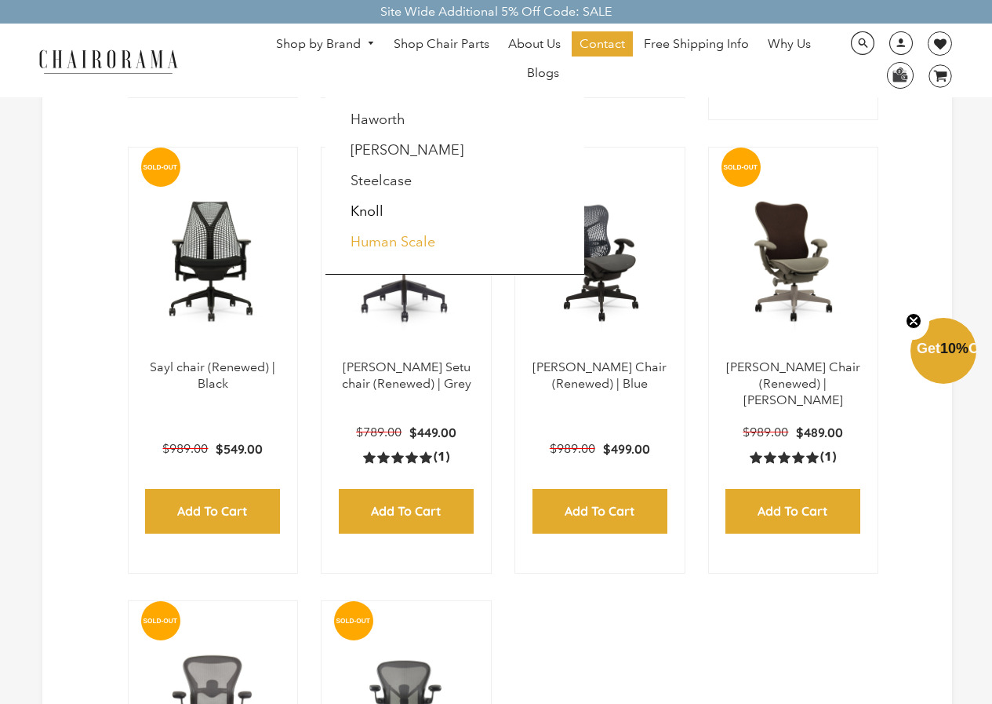
click at [390, 249] on link "Human Scale" at bounding box center [393, 241] width 85 height 17
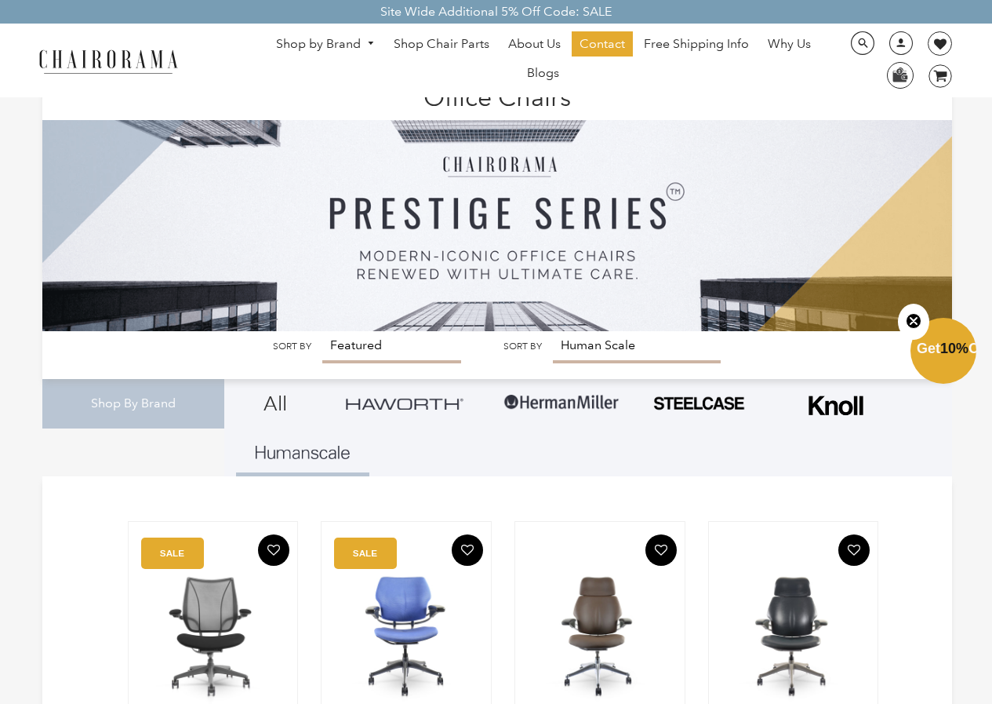
click at [332, 45] on link "Shop by Brand" at bounding box center [325, 44] width 115 height 24
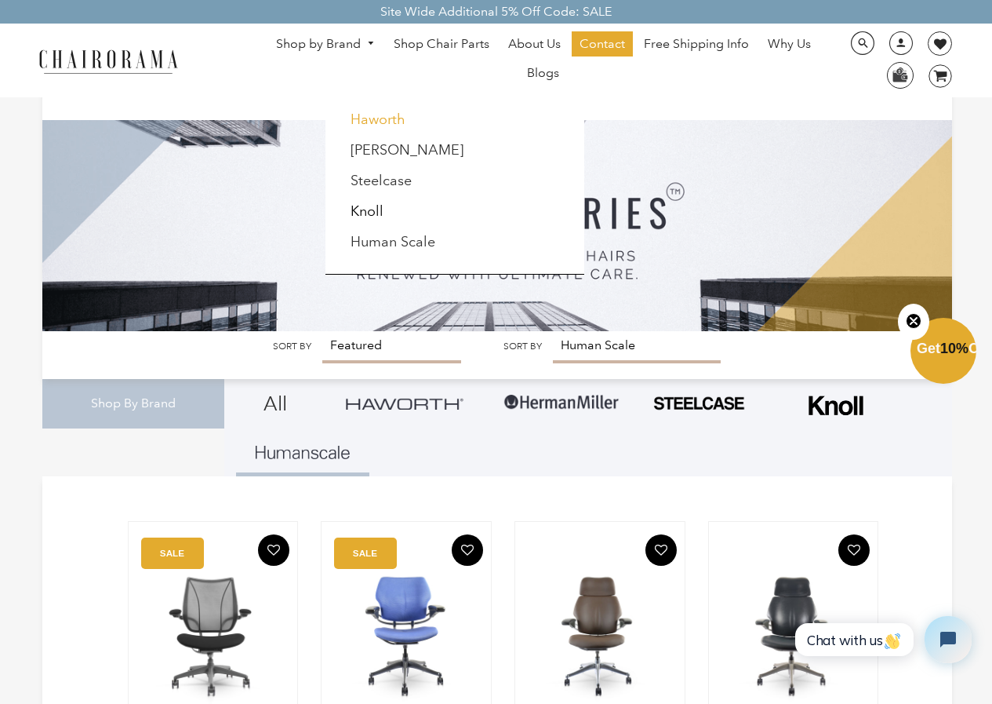
click at [374, 115] on link "Haworth" at bounding box center [378, 119] width 55 height 17
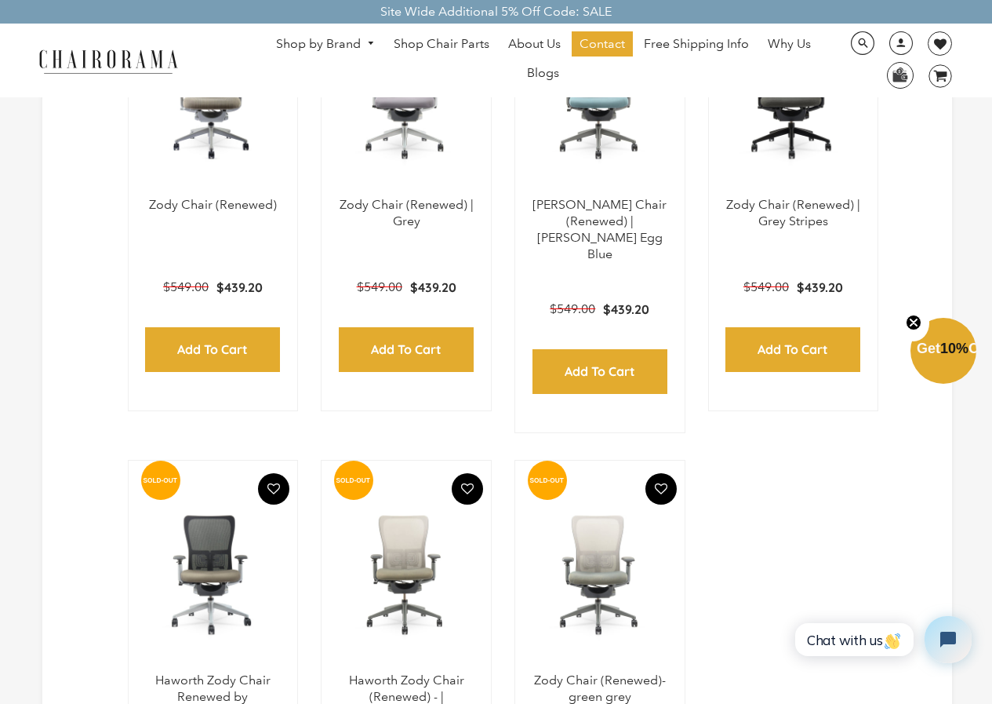
scroll to position [546, 0]
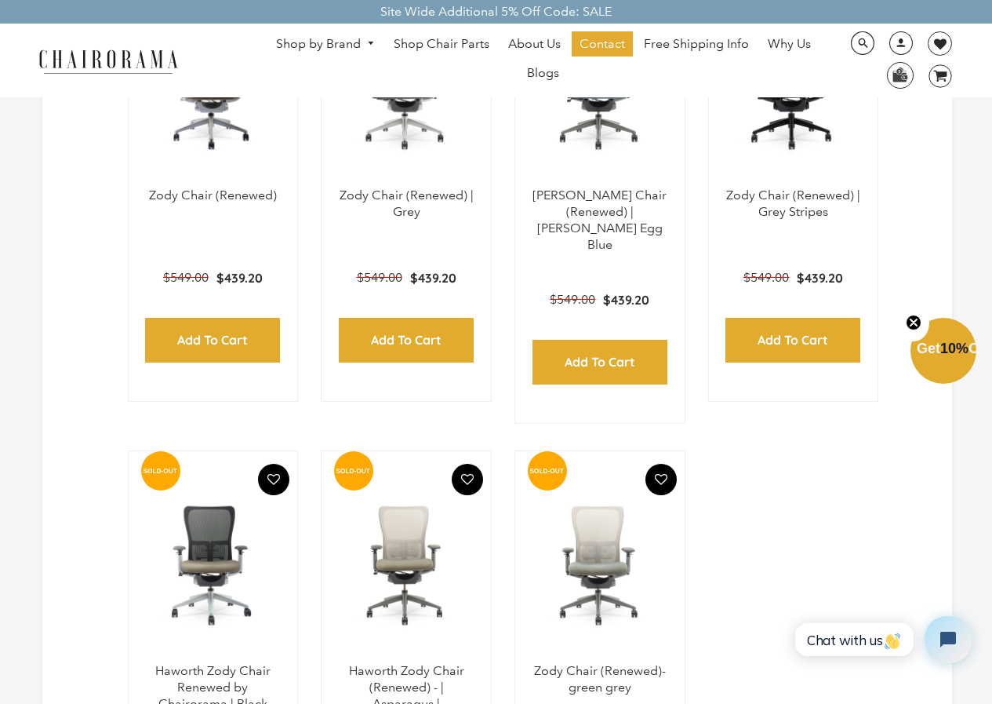
click at [0, 0] on img at bounding box center [0, 0] width 0 height 0
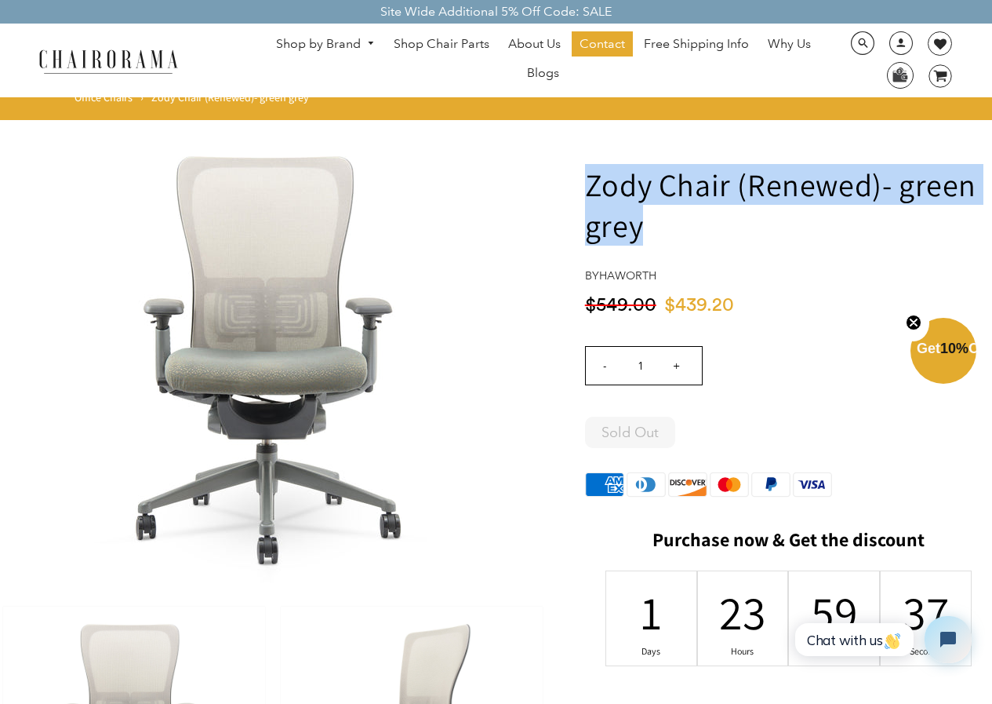
drag, startPoint x: 586, startPoint y: 169, endPoint x: 924, endPoint y: 227, distance: 343.0
click at [924, 227] on h1 "Zody Chair (Renewed)- green grey" at bounding box center [788, 205] width 407 height 82
copy h1 "Zody Chair (Renewed)- green grey"
click at [55, 53] on img at bounding box center [108, 60] width 157 height 27
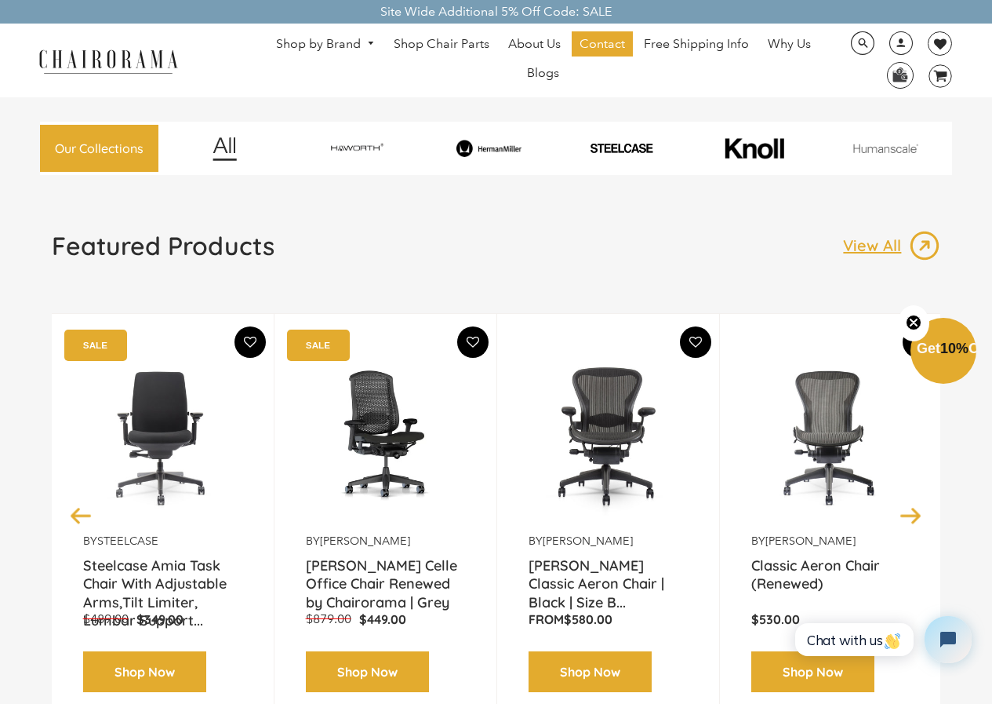
click at [554, 78] on span "Blogs" at bounding box center [543, 73] width 32 height 16
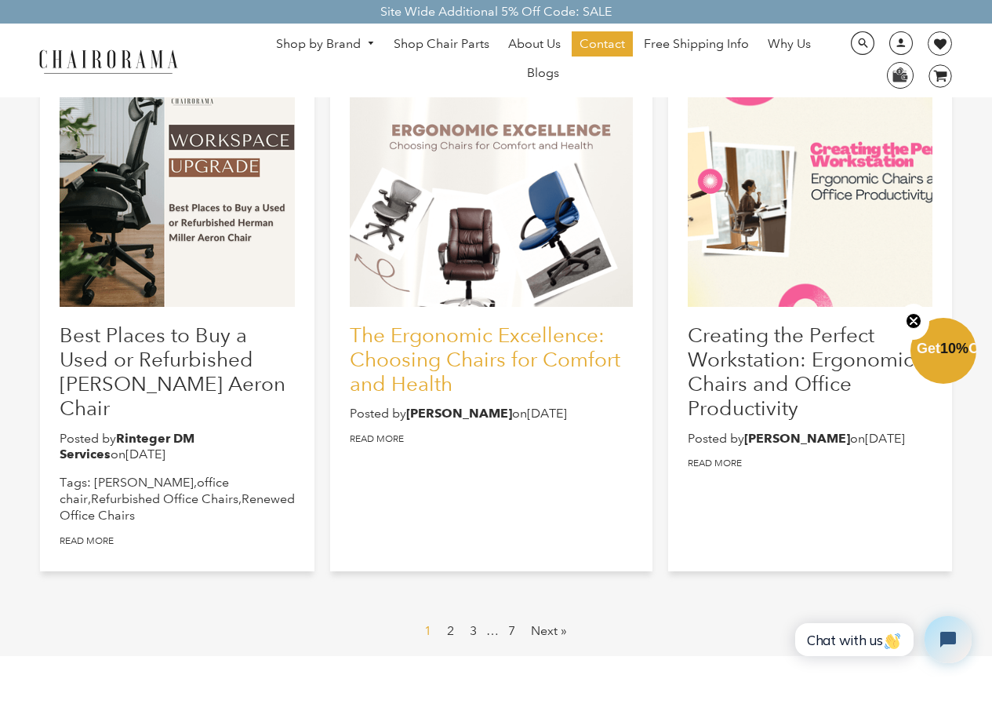
click at [507, 363] on link "The Ergonomic Excellence: Choosing Chairs for Comfort and Health" at bounding box center [485, 358] width 271 height 73
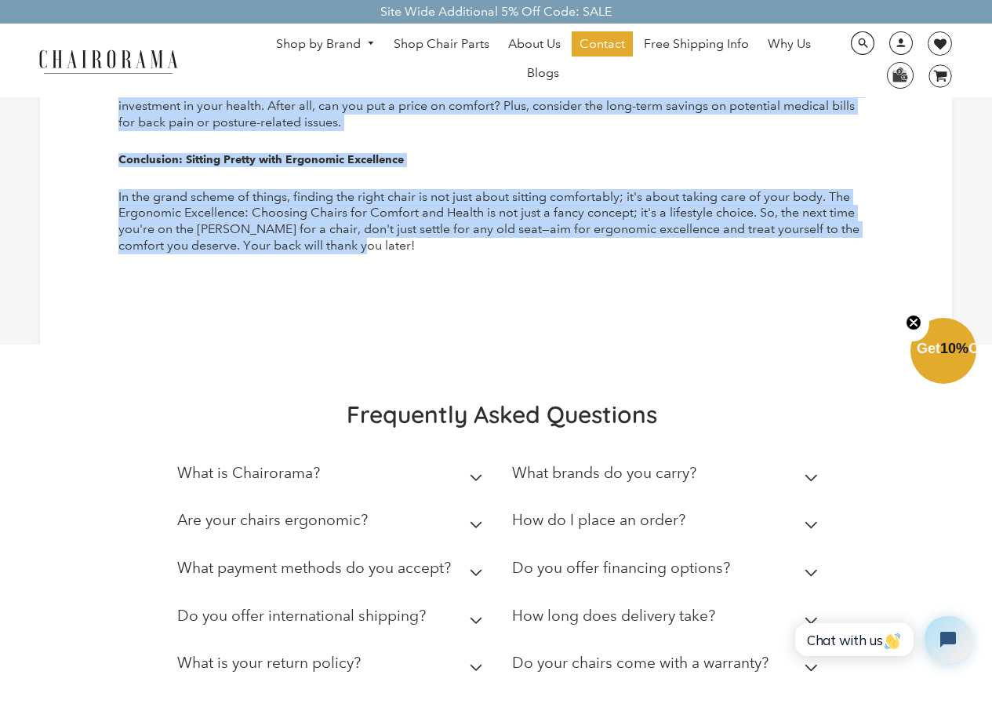
scroll to position [1617, 0]
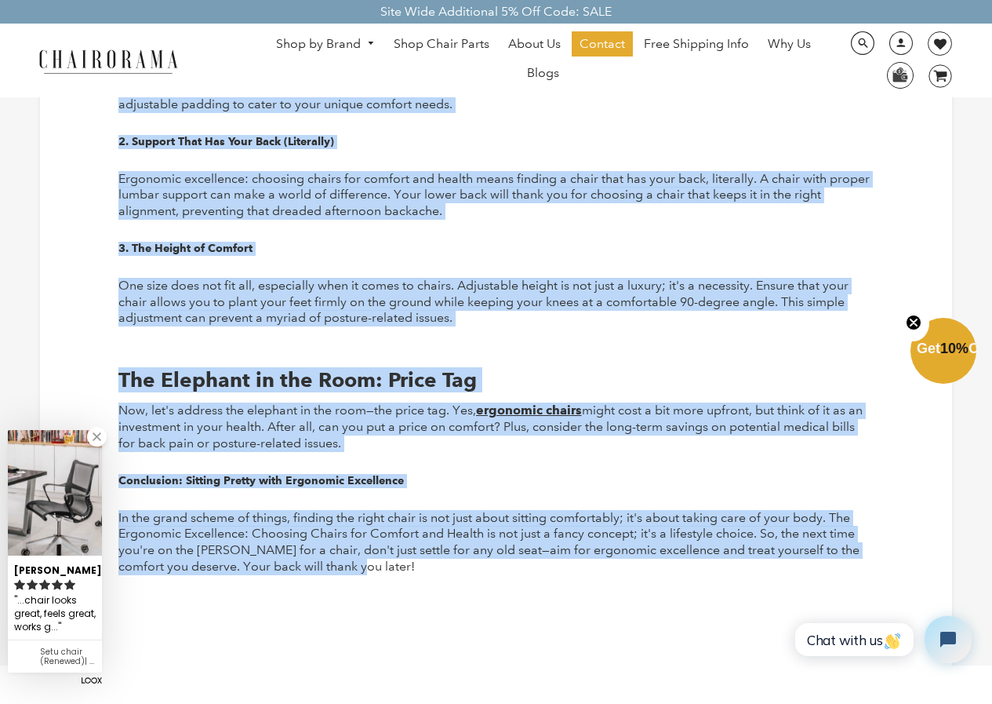
drag, startPoint x: 119, startPoint y: 151, endPoint x: 468, endPoint y: 579, distance: 551.9
copy article "The Ergonomic Excellence: Choosing Chairs for Comfort and Health Posted by [PER…"
